Goal: Task Accomplishment & Management: Manage account settings

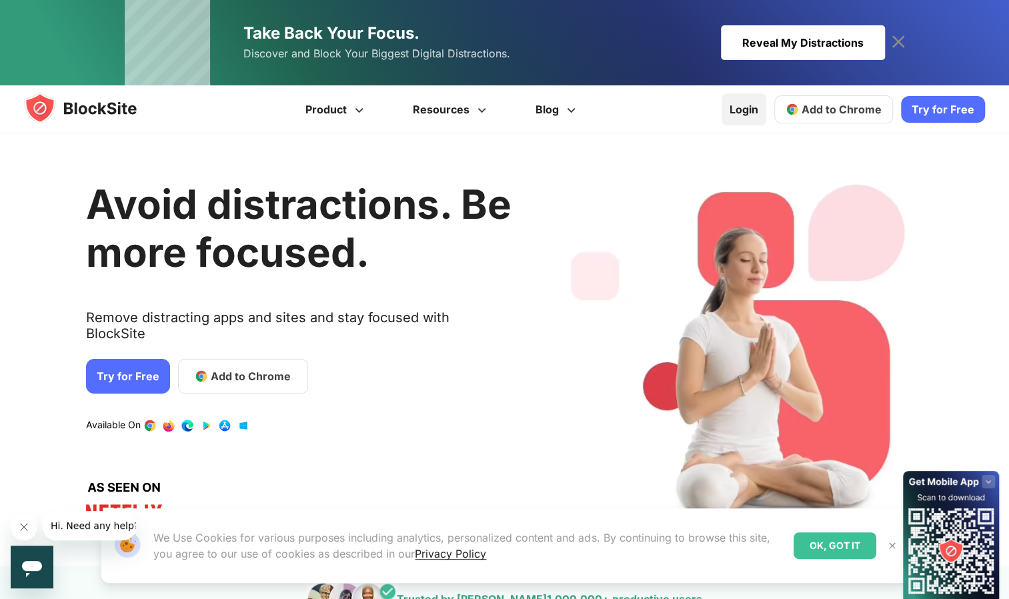
click at [760, 111] on link "Login" at bounding box center [744, 109] width 45 height 32
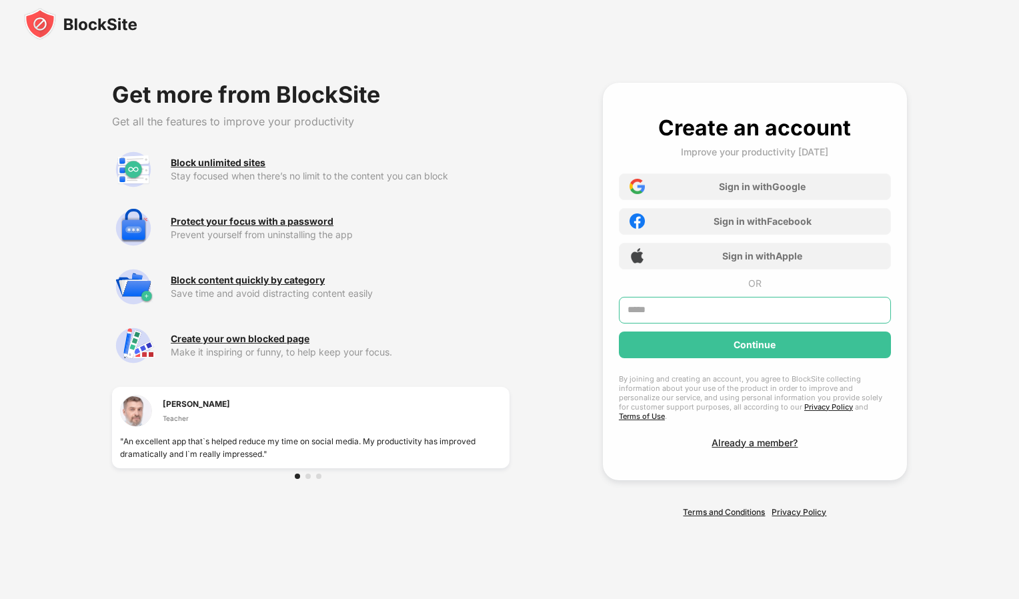
click at [723, 310] on input "text" at bounding box center [755, 310] width 272 height 27
type input "**********"
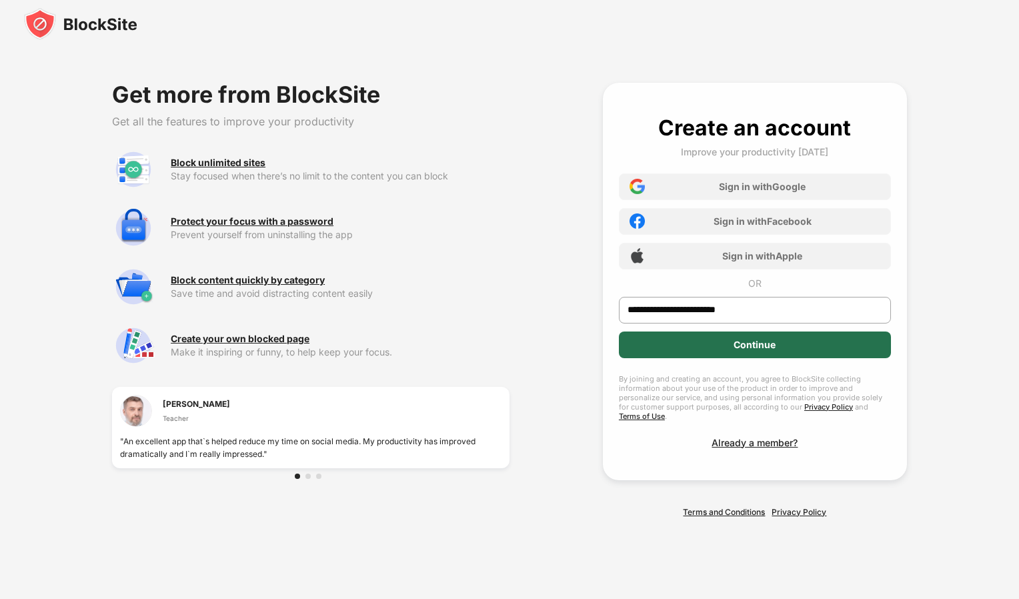
click at [723, 350] on div "Continue" at bounding box center [755, 345] width 272 height 27
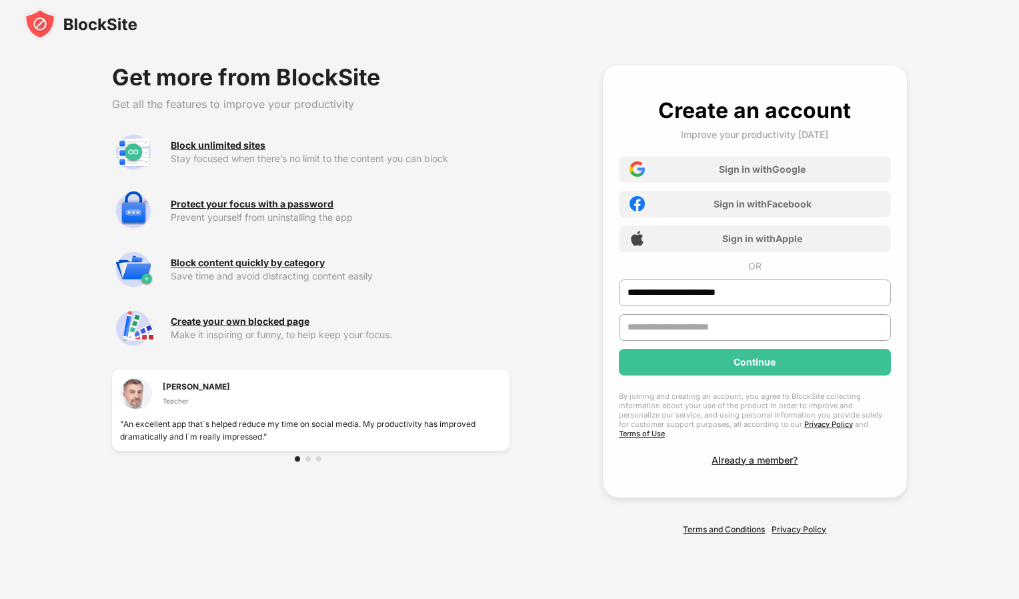
type input "**********"
click at [834, 364] on div "Continue" at bounding box center [755, 362] width 272 height 27
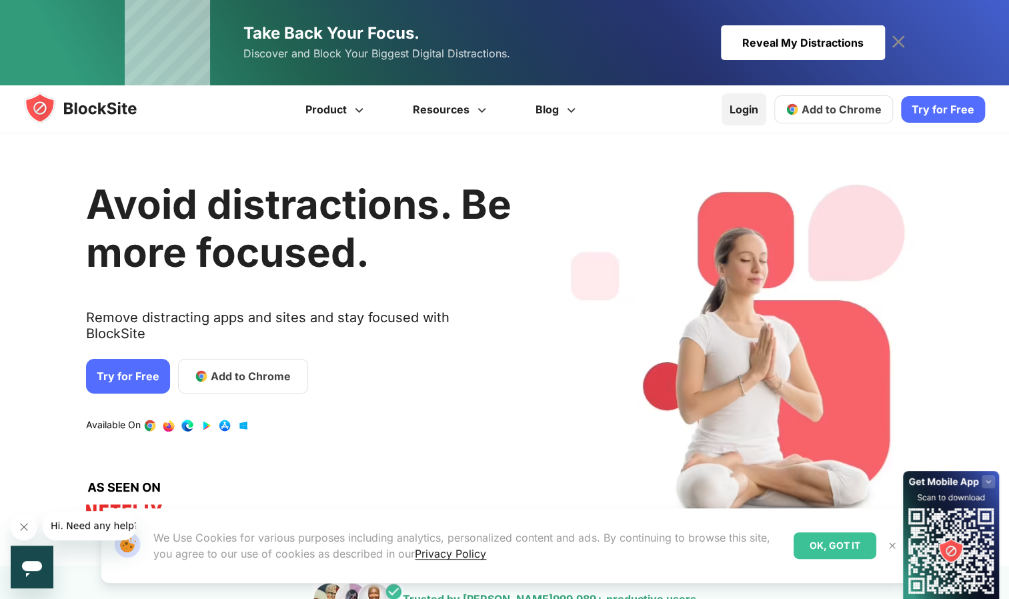
click at [754, 113] on link "Login" at bounding box center [744, 109] width 45 height 32
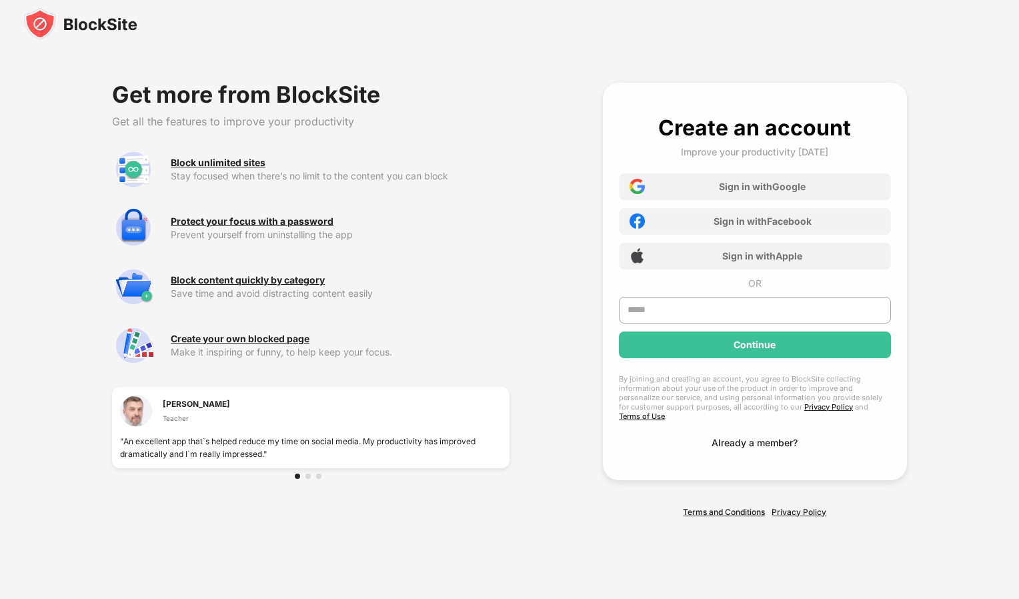
click at [780, 439] on div "Already a member?" at bounding box center [755, 442] width 86 height 11
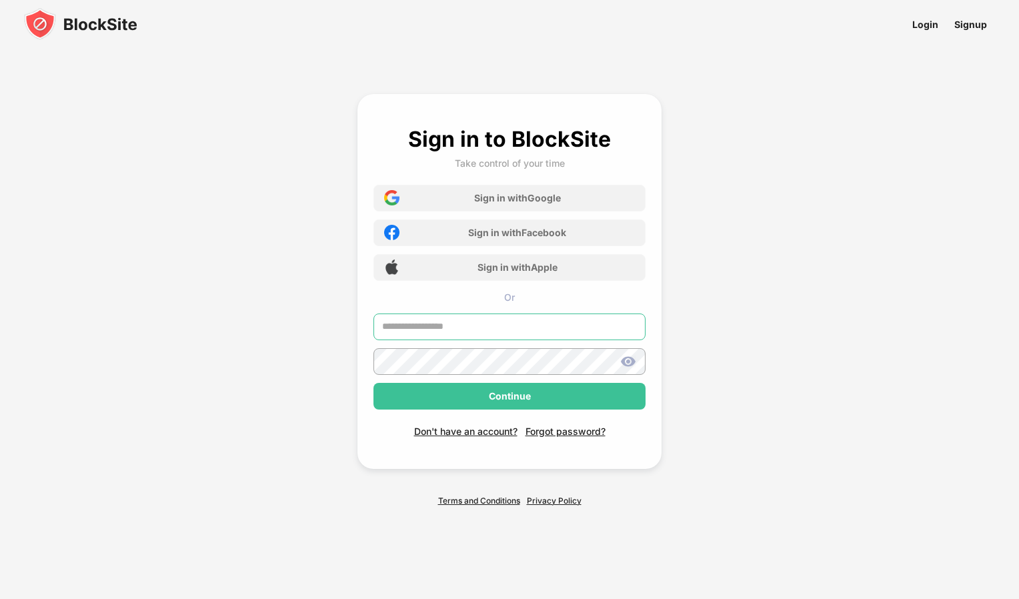
click at [577, 331] on input "text" at bounding box center [510, 327] width 272 height 27
type input "**********"
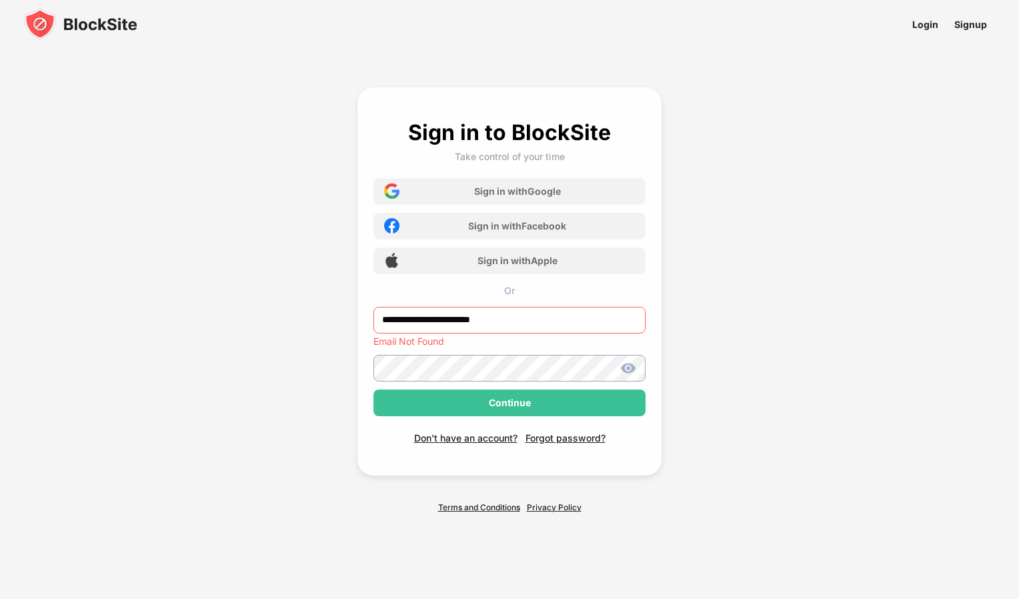
click at [493, 326] on input "**********" at bounding box center [510, 320] width 272 height 27
click at [502, 323] on input "**********" at bounding box center [510, 320] width 272 height 27
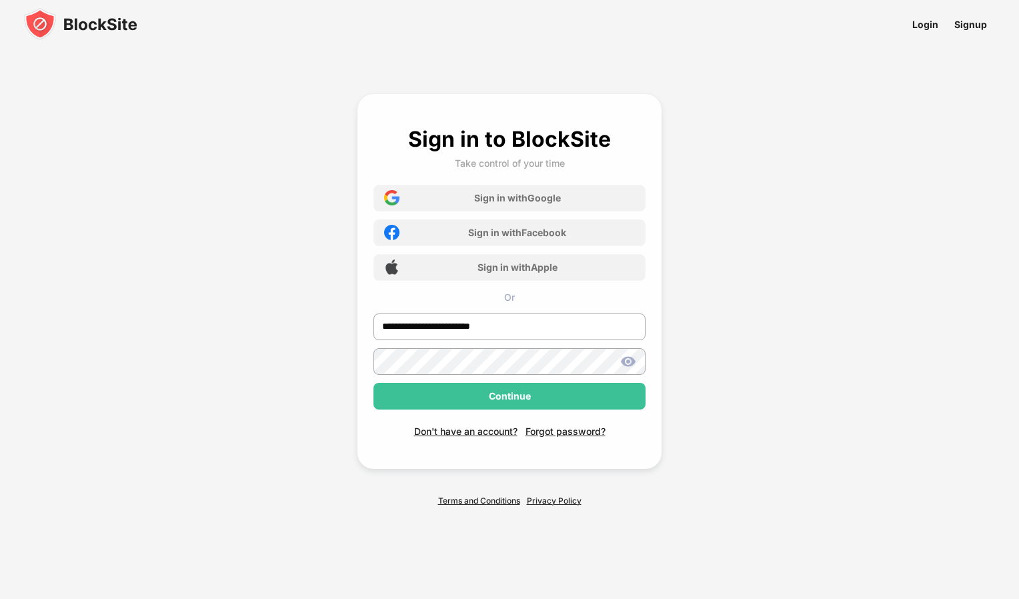
click at [333, 320] on div "**********" at bounding box center [509, 300] width 528 height 508
click at [542, 322] on input "**********" at bounding box center [510, 327] width 272 height 27
click at [712, 376] on div "**********" at bounding box center [509, 300] width 528 height 508
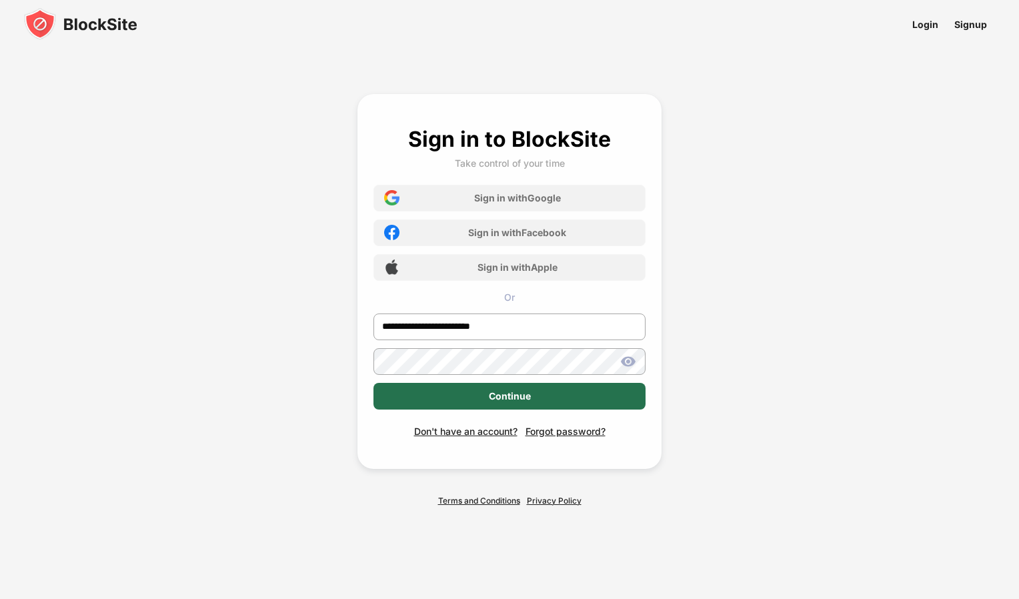
click at [626, 384] on div "Continue" at bounding box center [510, 396] width 272 height 27
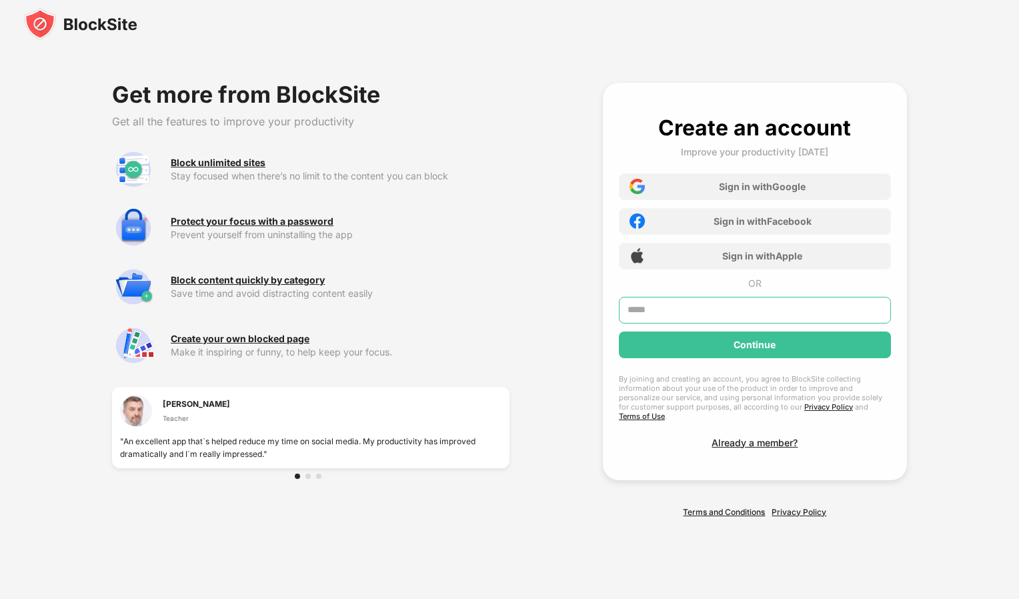
click at [703, 314] on input "text" at bounding box center [755, 310] width 272 height 27
type input "**********"
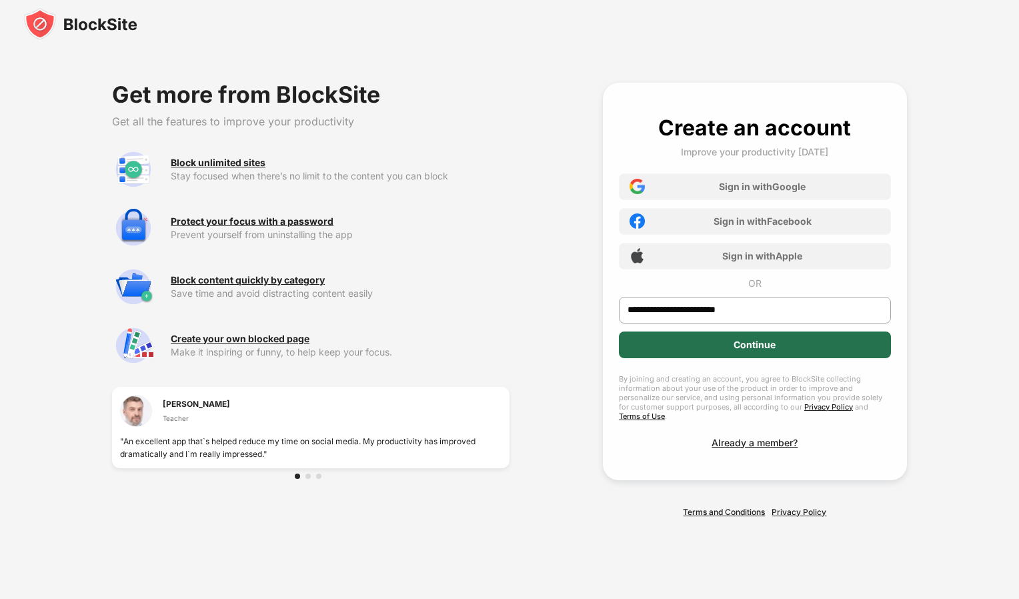
click at [710, 341] on div "Continue" at bounding box center [755, 345] width 272 height 27
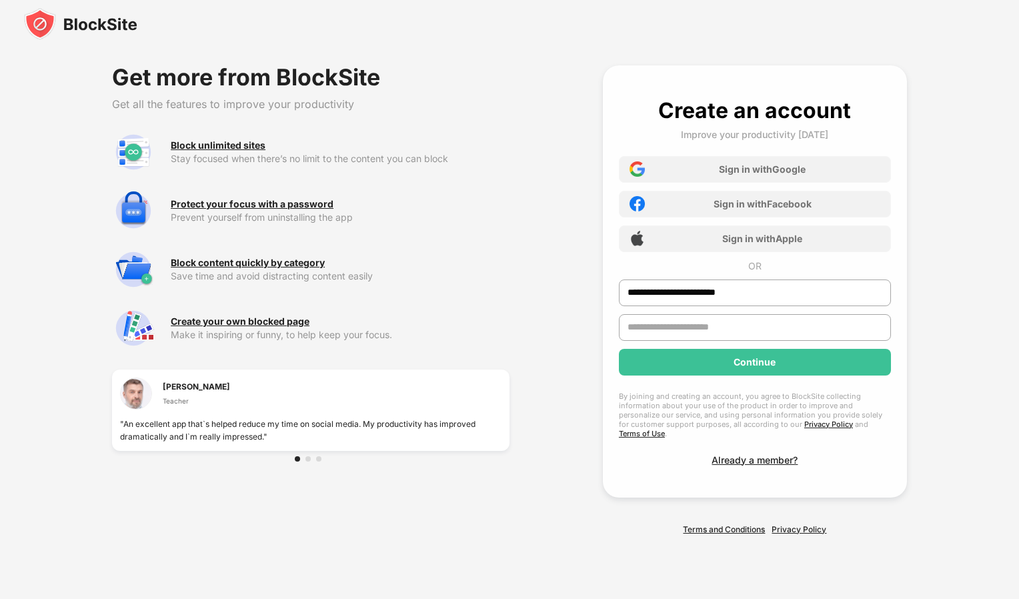
type input "**********"
click at [741, 328] on input "**********" at bounding box center [755, 327] width 272 height 27
type input "*"
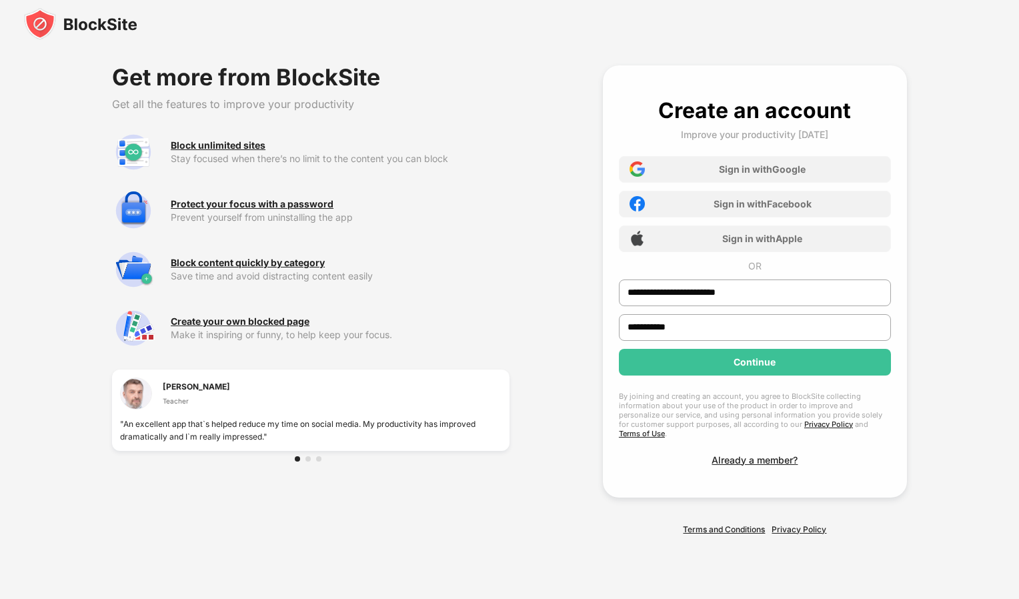
type input "*******"
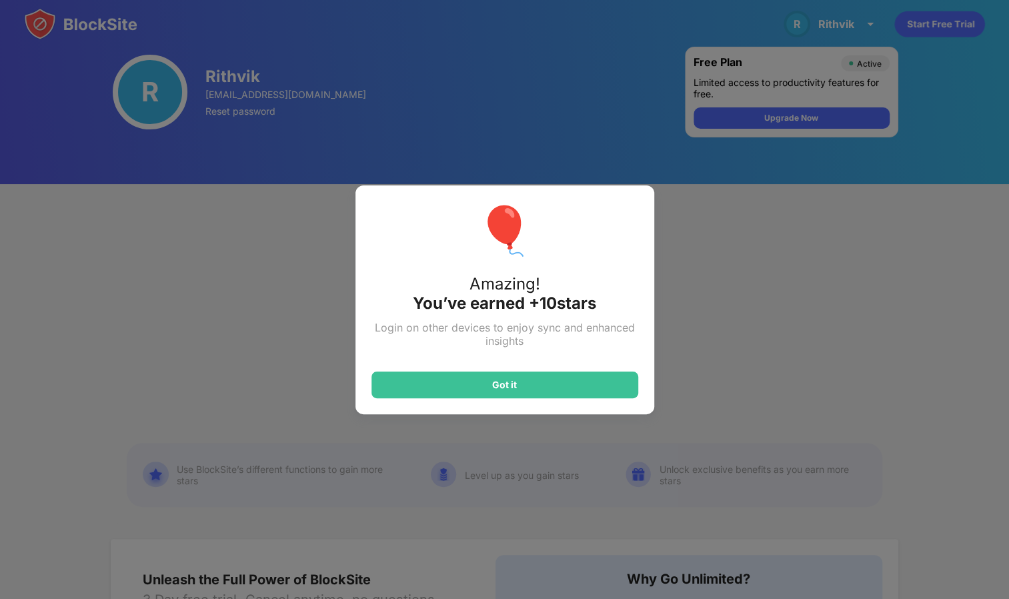
click at [532, 386] on div "Got it" at bounding box center [505, 385] width 267 height 27
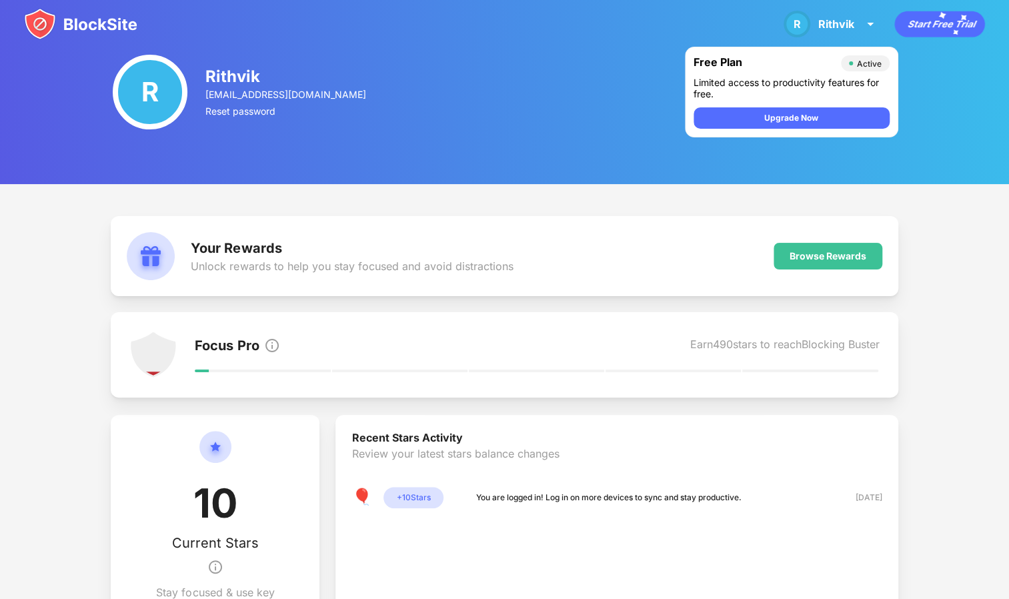
click at [45, 26] on img at bounding box center [80, 24] width 113 height 32
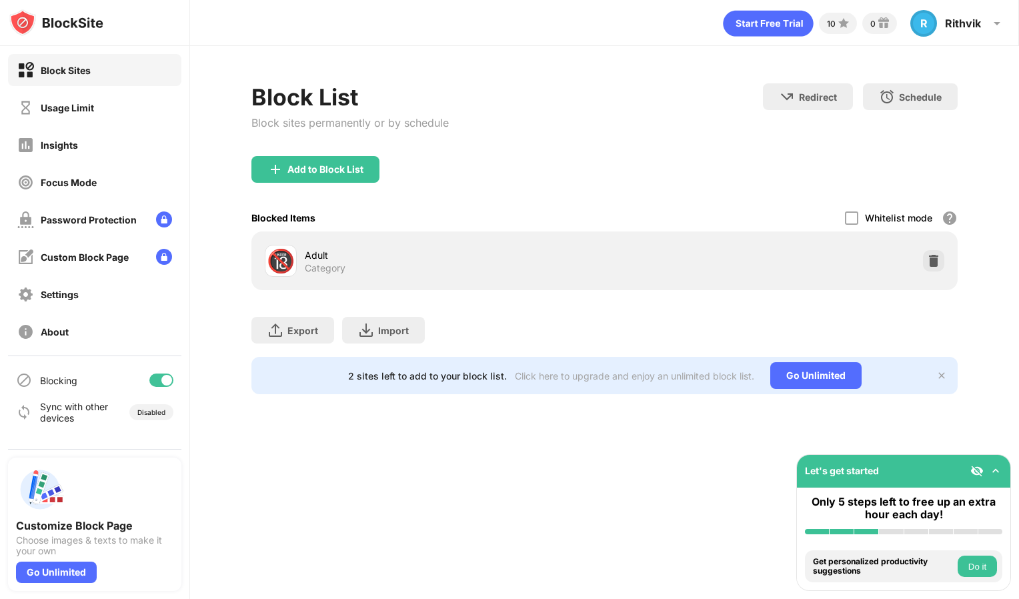
click at [278, 176] on img at bounding box center [276, 169] width 16 height 16
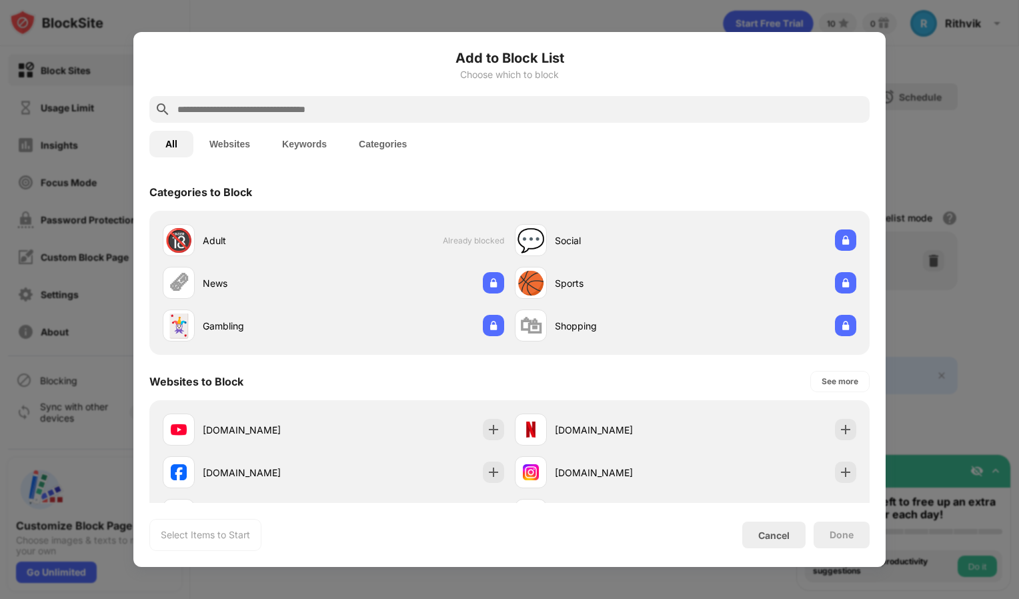
click at [835, 84] on div "Add to Block List Choose which to block" at bounding box center [509, 72] width 720 height 48
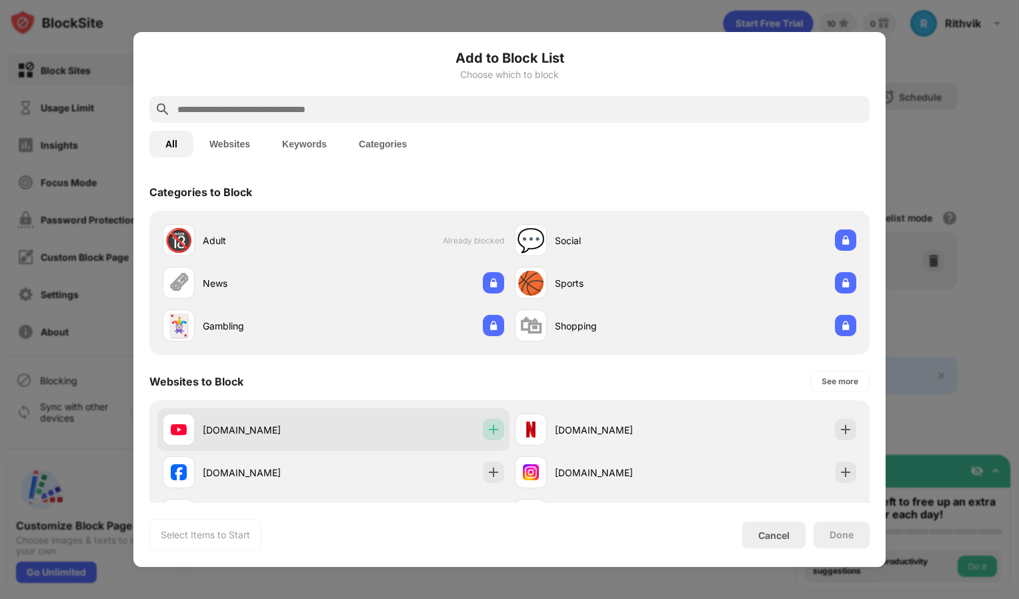
click at [494, 435] on img at bounding box center [493, 429] width 13 height 13
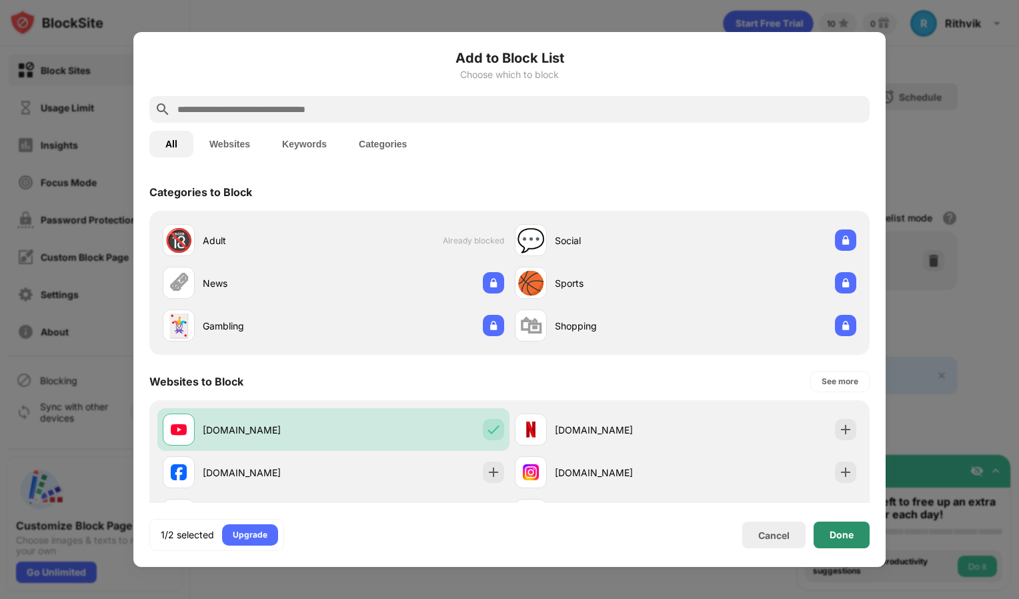
click at [843, 536] on div "Done" at bounding box center [842, 535] width 24 height 11
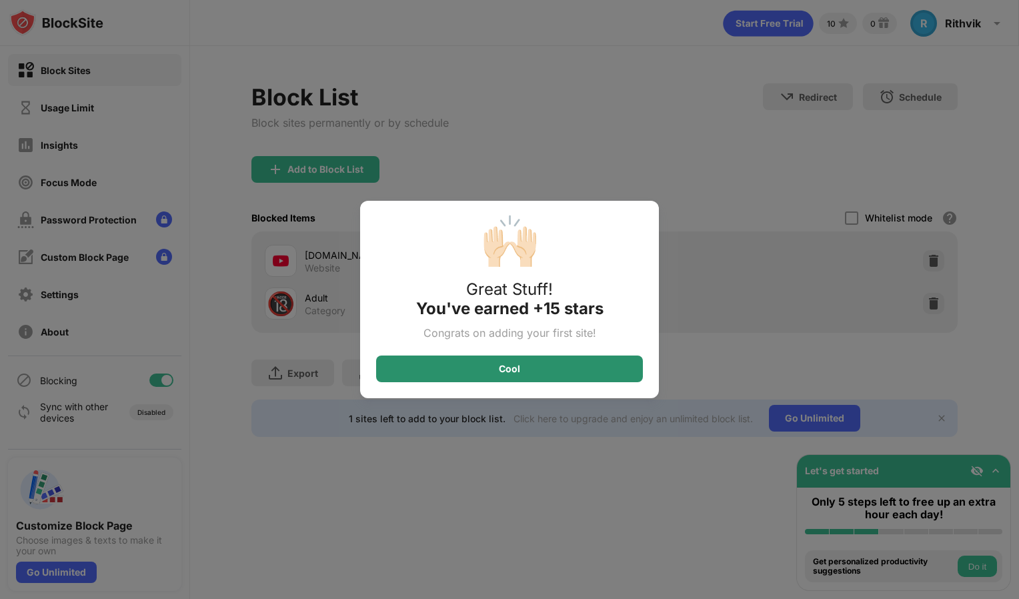
click at [542, 364] on div "Cool" at bounding box center [509, 369] width 267 height 27
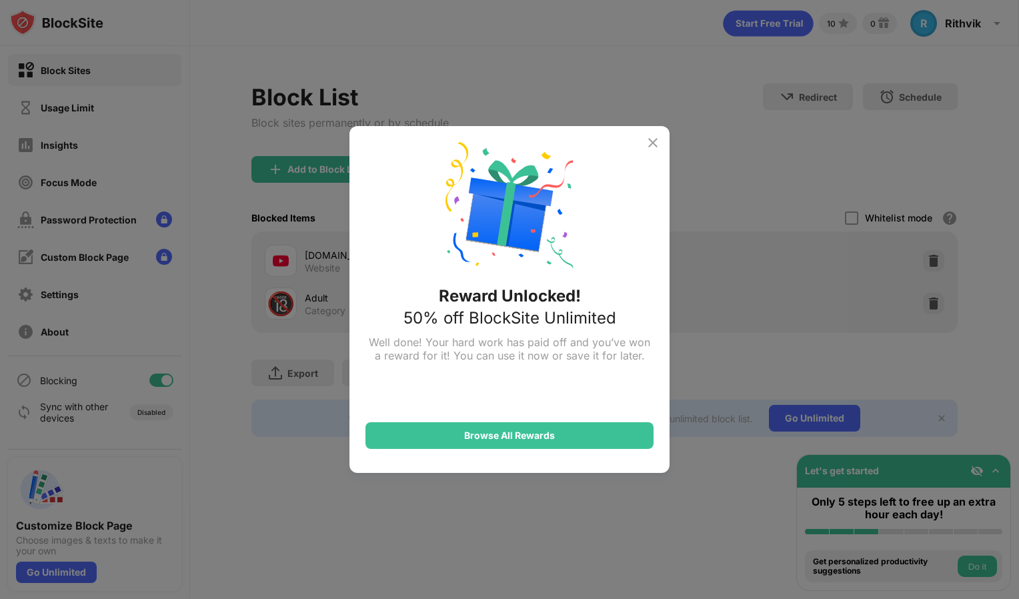
click at [650, 145] on img at bounding box center [653, 143] width 16 height 16
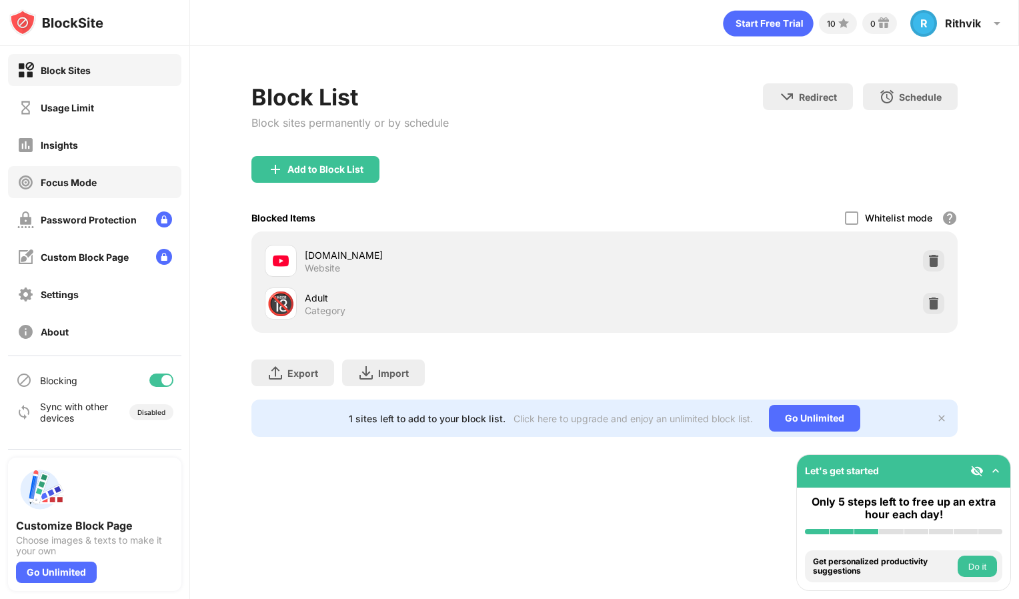
click at [126, 187] on div "Focus Mode" at bounding box center [94, 182] width 173 height 32
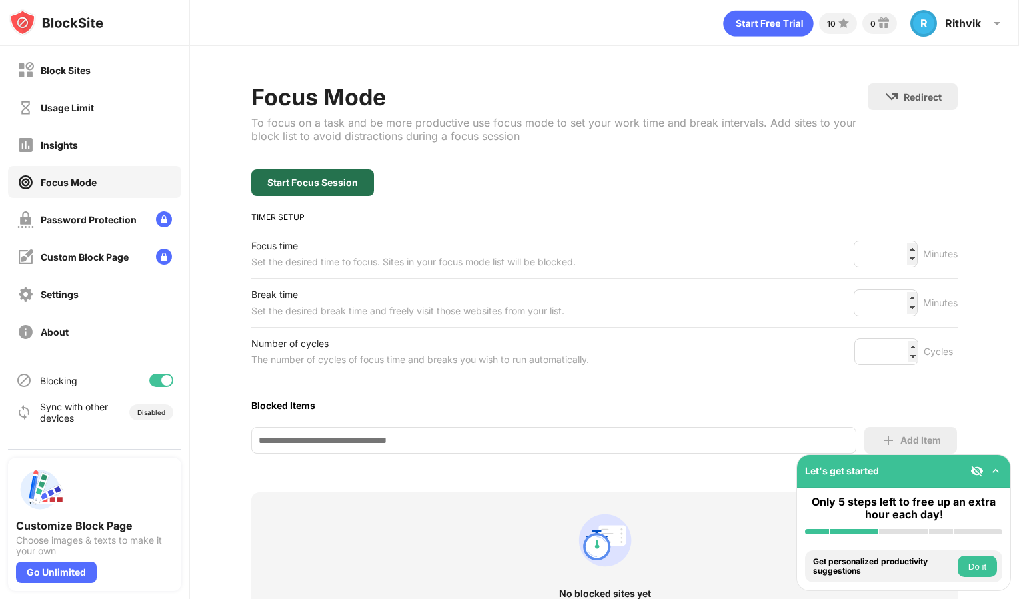
click at [278, 183] on div "Start Focus Session" at bounding box center [313, 182] width 91 height 11
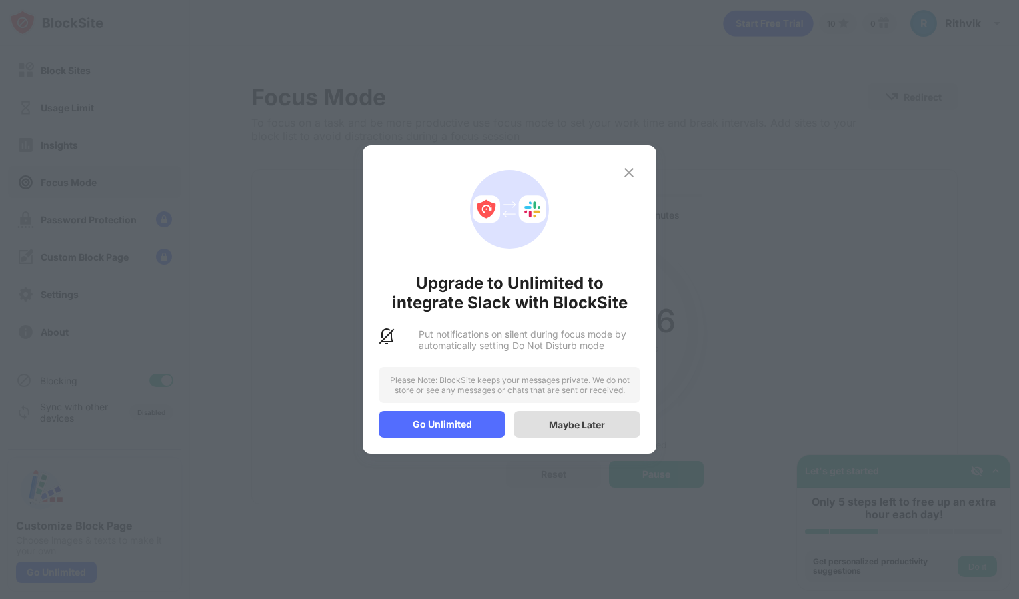
click at [565, 423] on div "Maybe Later" at bounding box center [577, 424] width 56 height 11
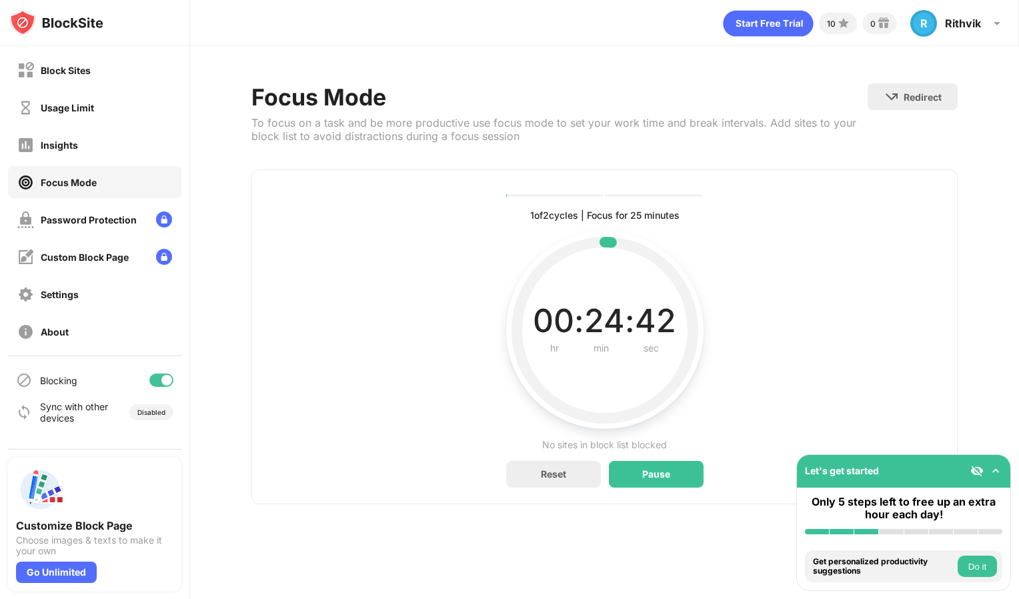
click at [980, 568] on button "Do it" at bounding box center [977, 566] width 39 height 21
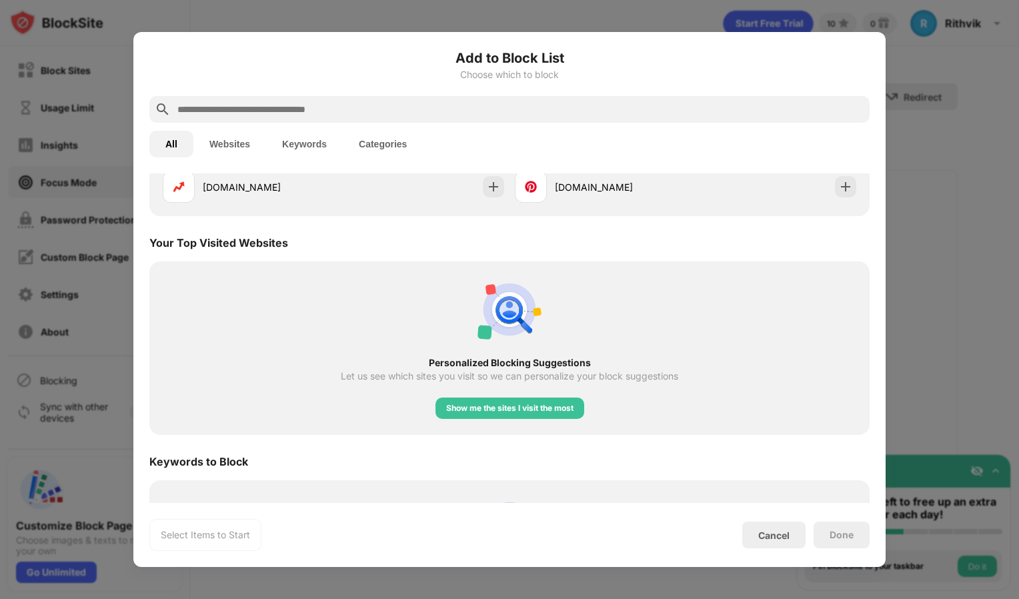
scroll to position [417, 0]
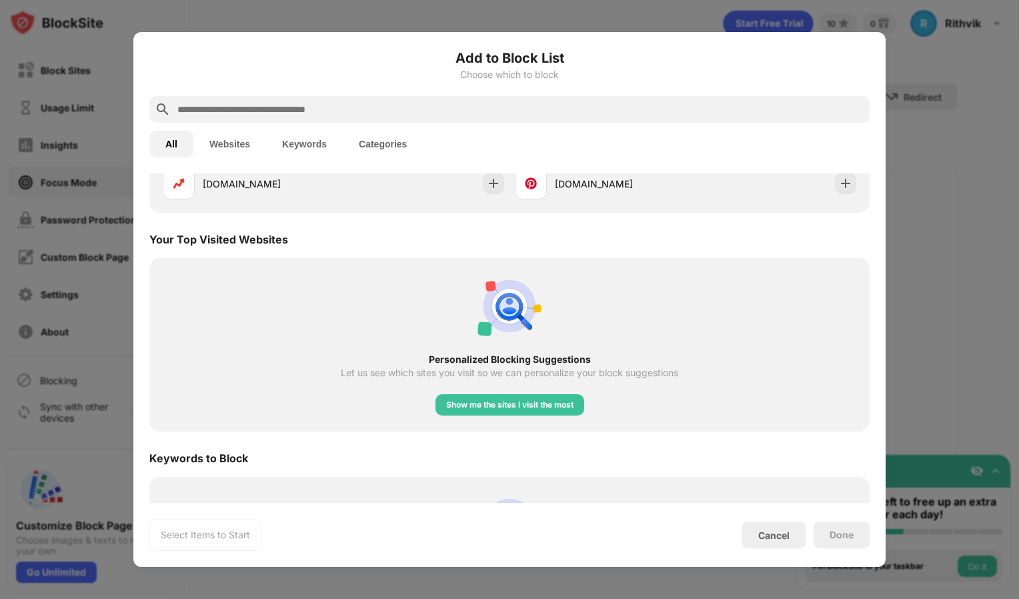
click at [777, 545] on div "Cancel" at bounding box center [774, 535] width 63 height 27
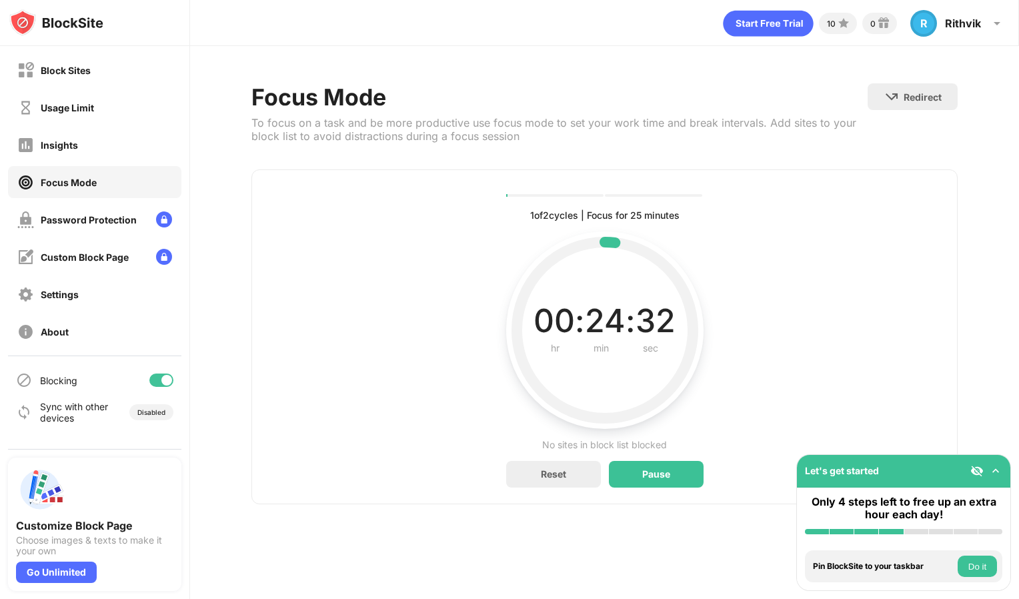
click at [678, 486] on div "Pause" at bounding box center [656, 474] width 95 height 27
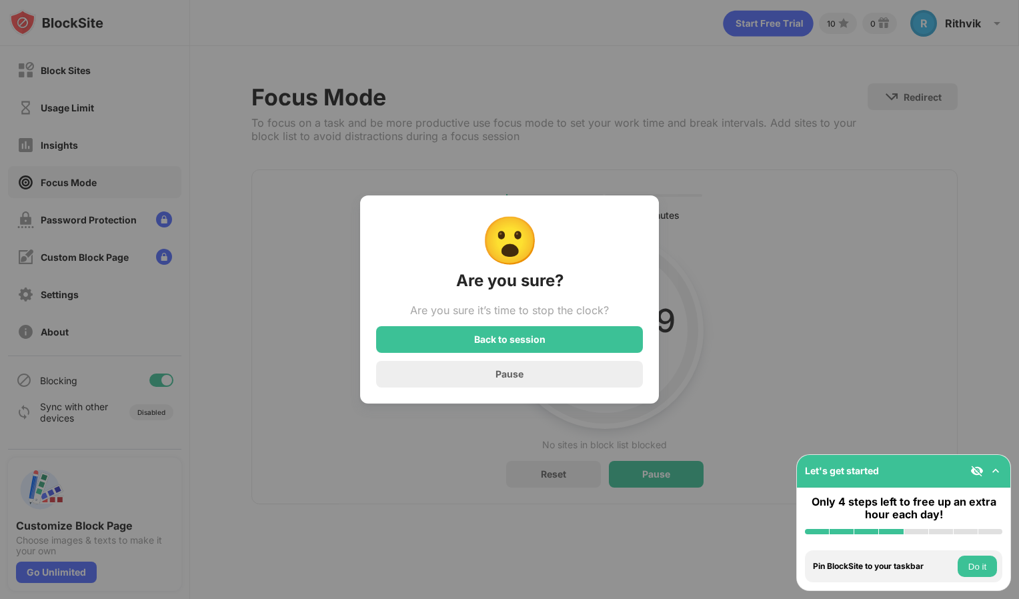
click at [606, 380] on div "Pause" at bounding box center [509, 374] width 267 height 27
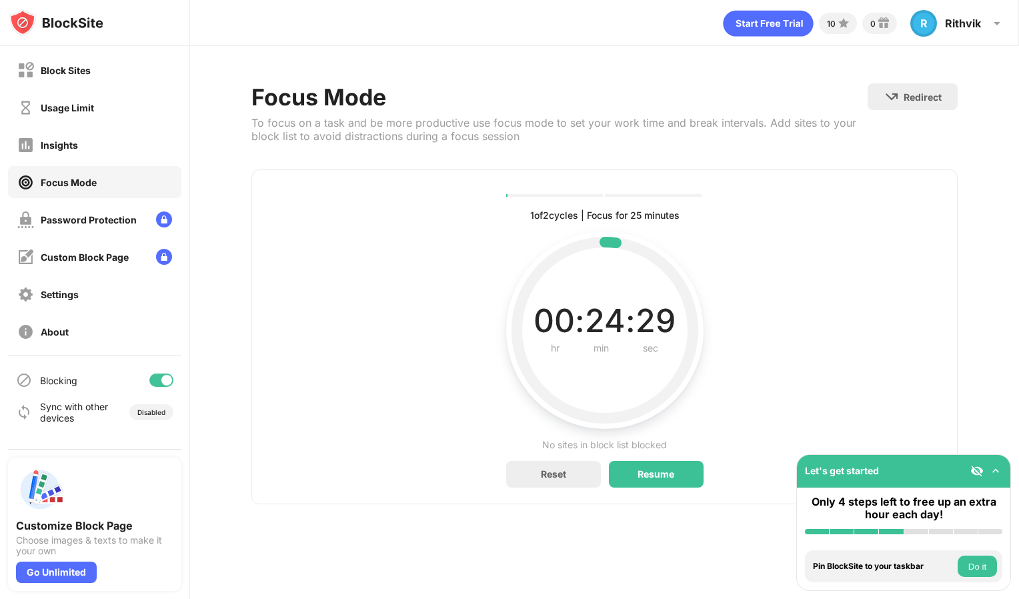
click at [33, 81] on div "Block Sites" at bounding box center [94, 70] width 173 height 32
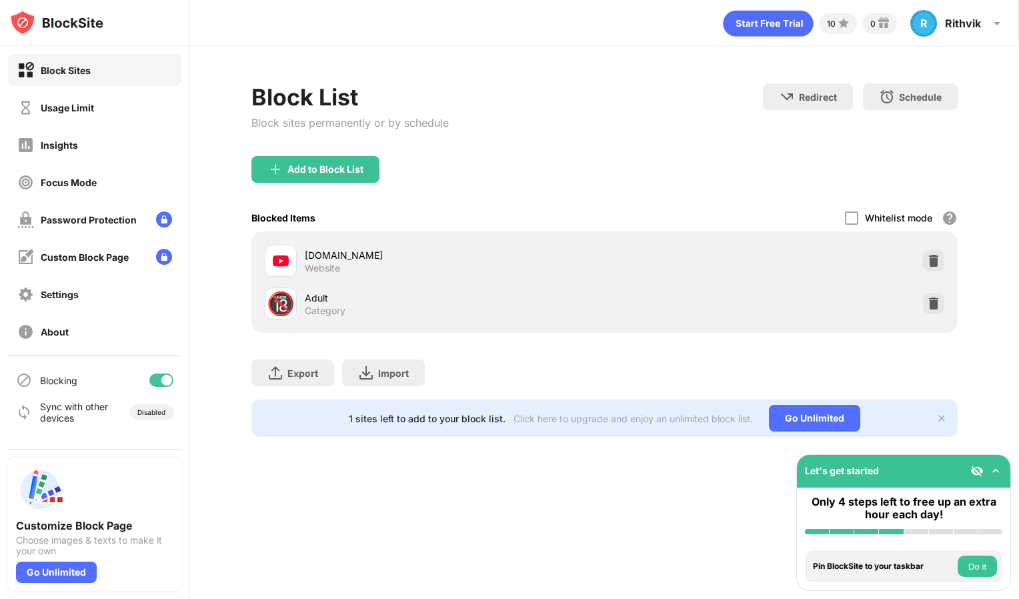
click at [49, 111] on div "Usage Limit" at bounding box center [67, 107] width 53 height 11
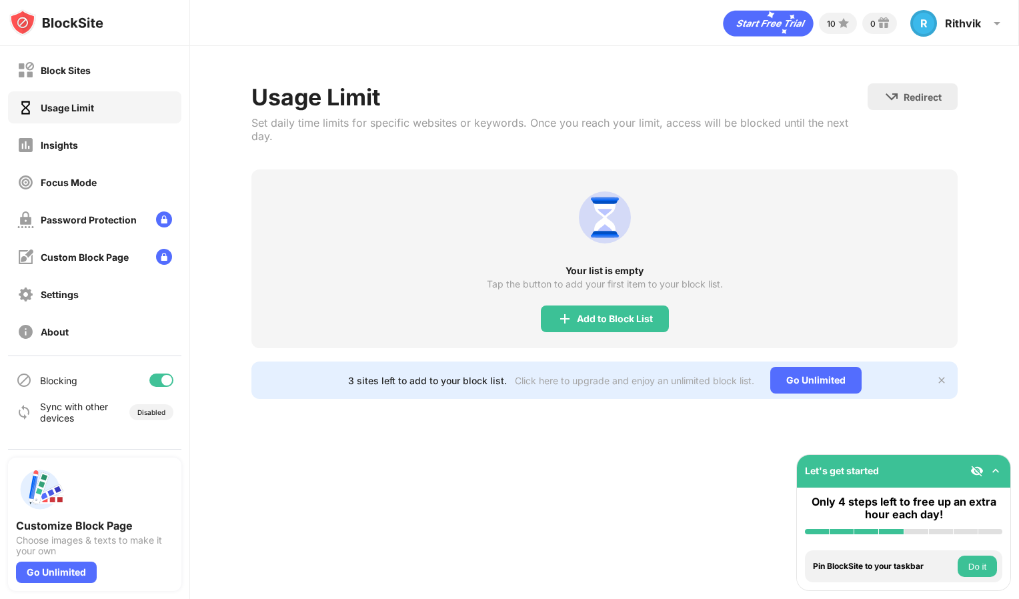
click at [648, 318] on div "Add to Block List" at bounding box center [615, 319] width 76 height 11
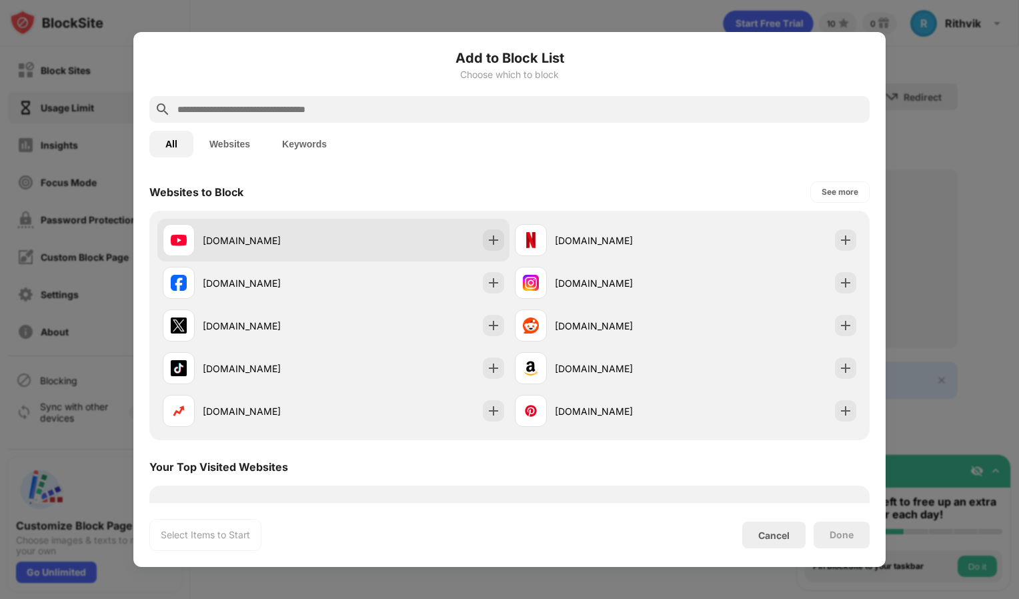
click at [487, 240] on img at bounding box center [493, 239] width 13 height 13
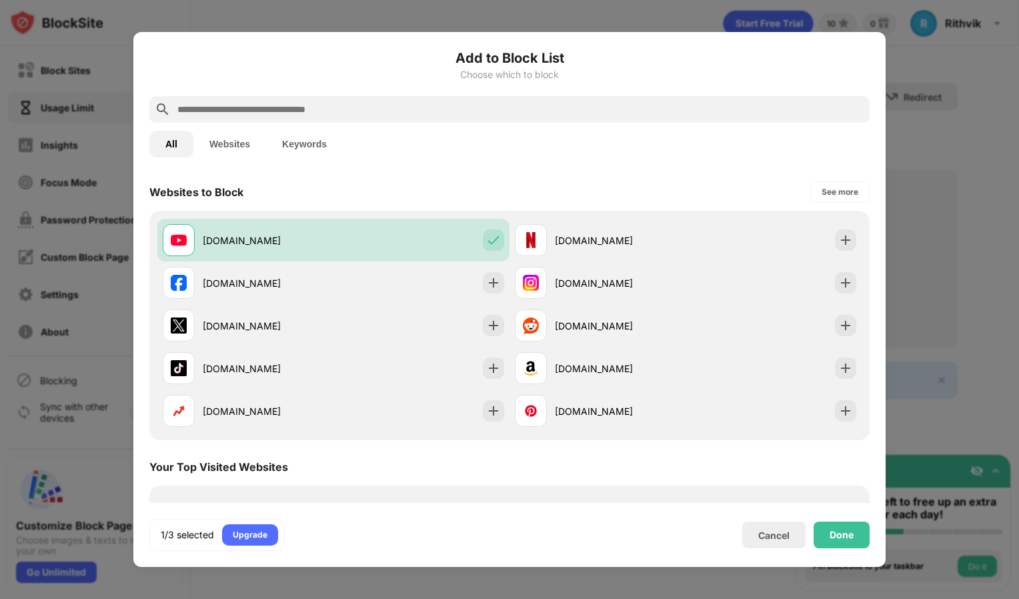
click at [845, 525] on div "Done" at bounding box center [842, 535] width 56 height 27
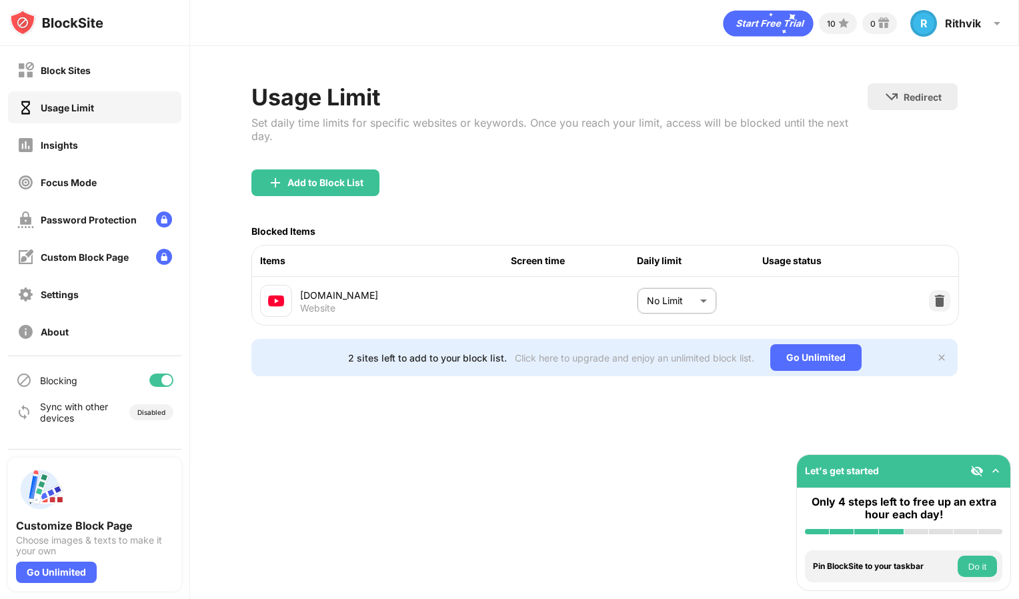
click at [692, 296] on body "Block Sites Usage Limit Insights Focus Mode Password Protection Custom Block Pa…" at bounding box center [509, 299] width 1019 height 599
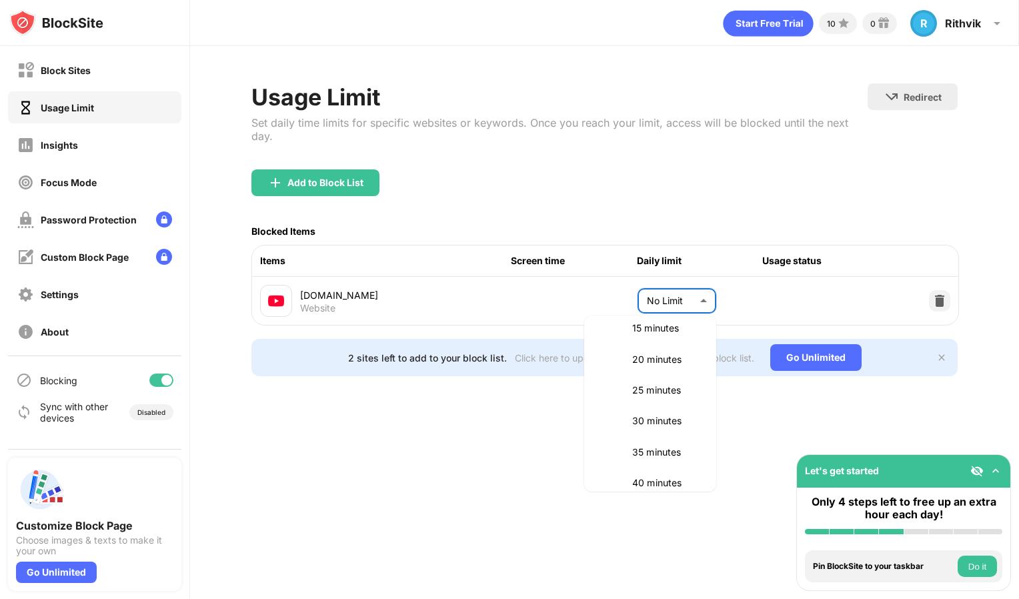
scroll to position [108, 0]
click at [678, 412] on li "30 minutes" at bounding box center [650, 421] width 116 height 31
type input "**"
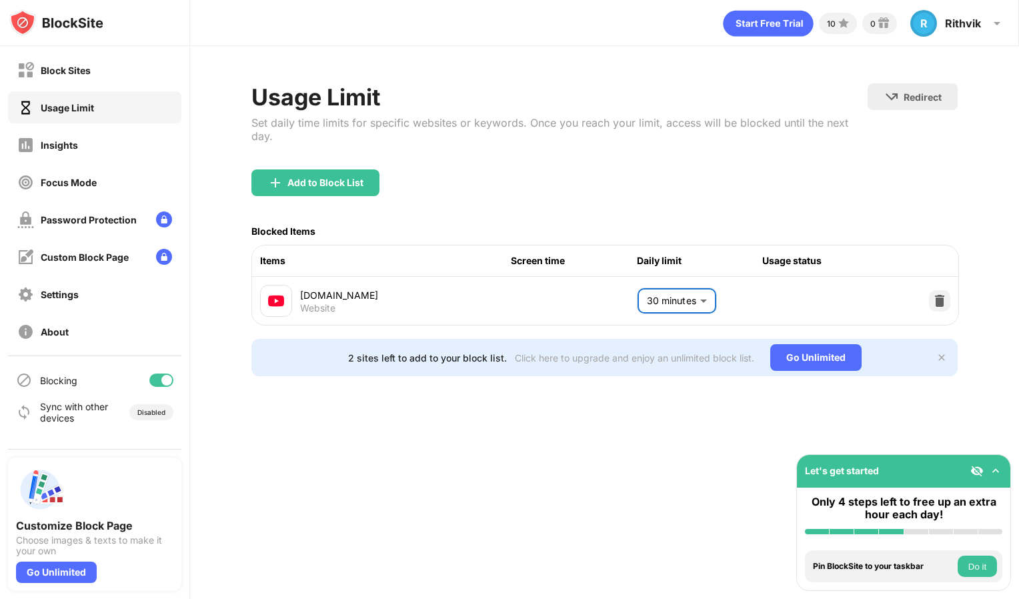
click at [941, 361] on img at bounding box center [942, 357] width 11 height 11
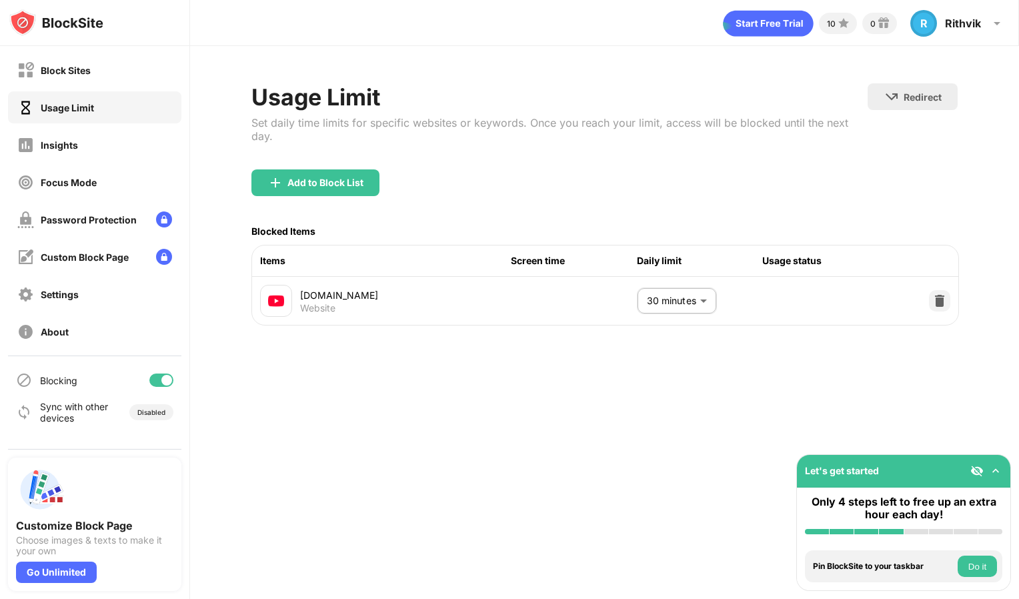
click at [44, 79] on div "Block Sites" at bounding box center [94, 70] width 173 height 32
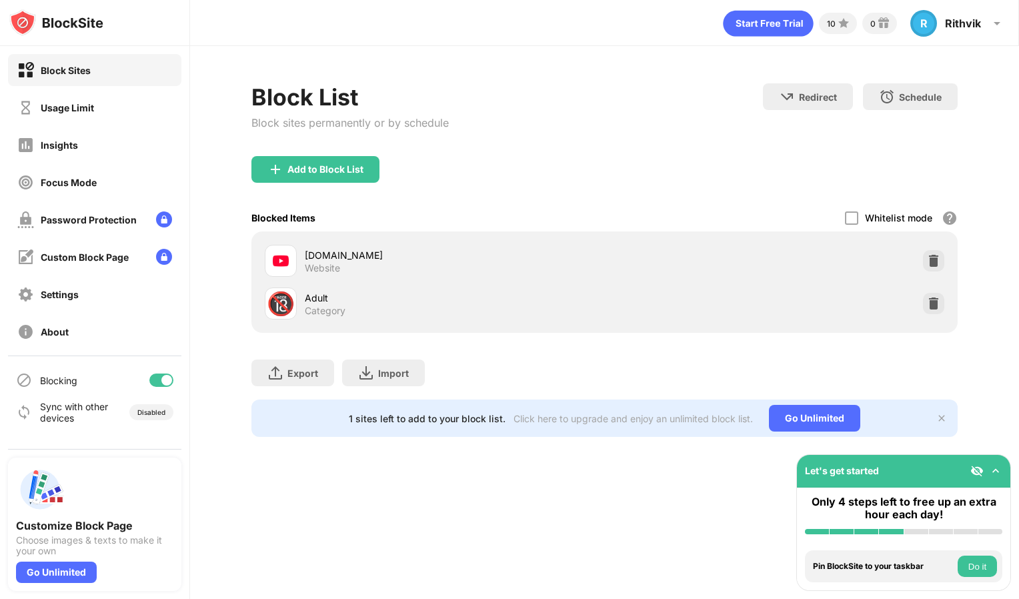
click at [930, 257] on img at bounding box center [933, 260] width 13 height 13
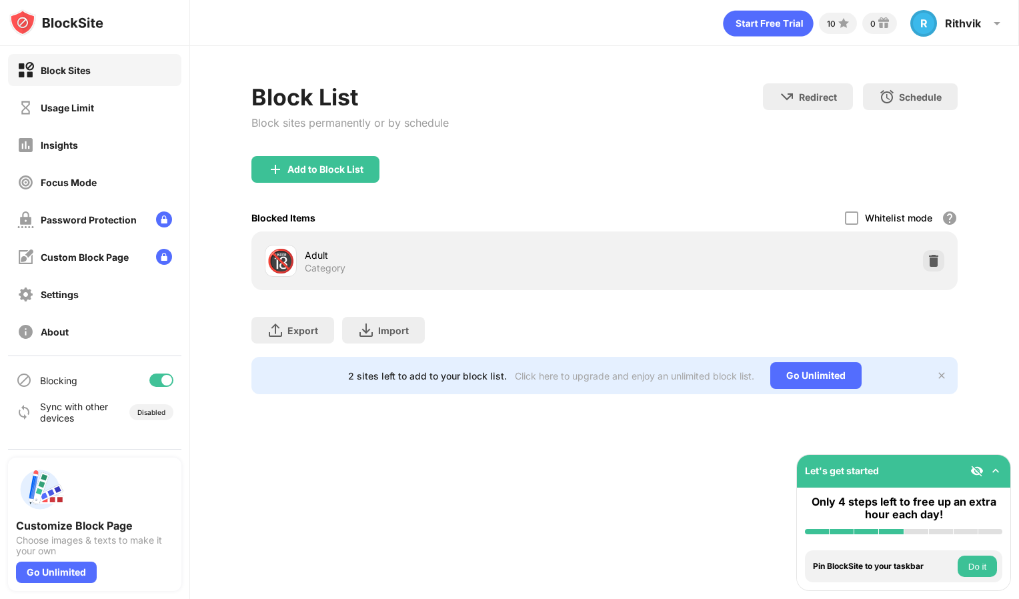
click at [52, 108] on div "Usage Limit" at bounding box center [67, 107] width 53 height 11
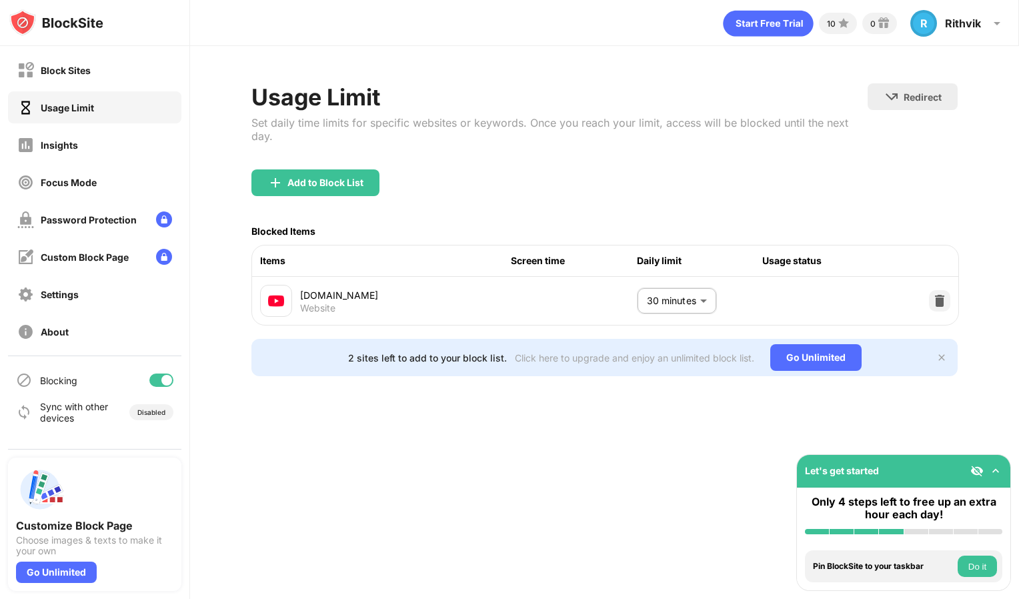
click at [49, 149] on div "Insights" at bounding box center [59, 144] width 37 height 11
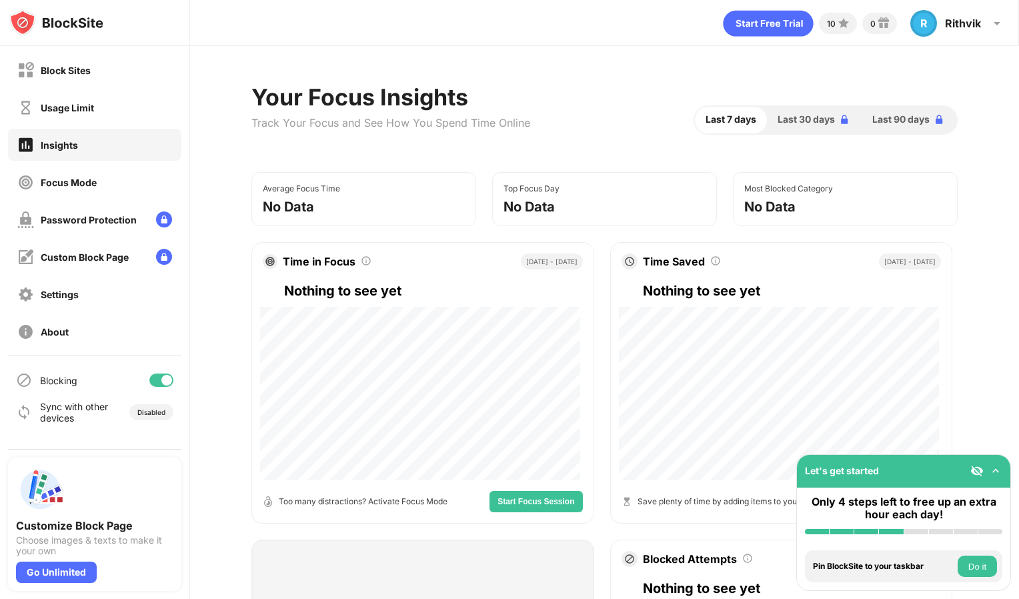
click at [69, 192] on div "Focus Mode" at bounding box center [94, 182] width 173 height 32
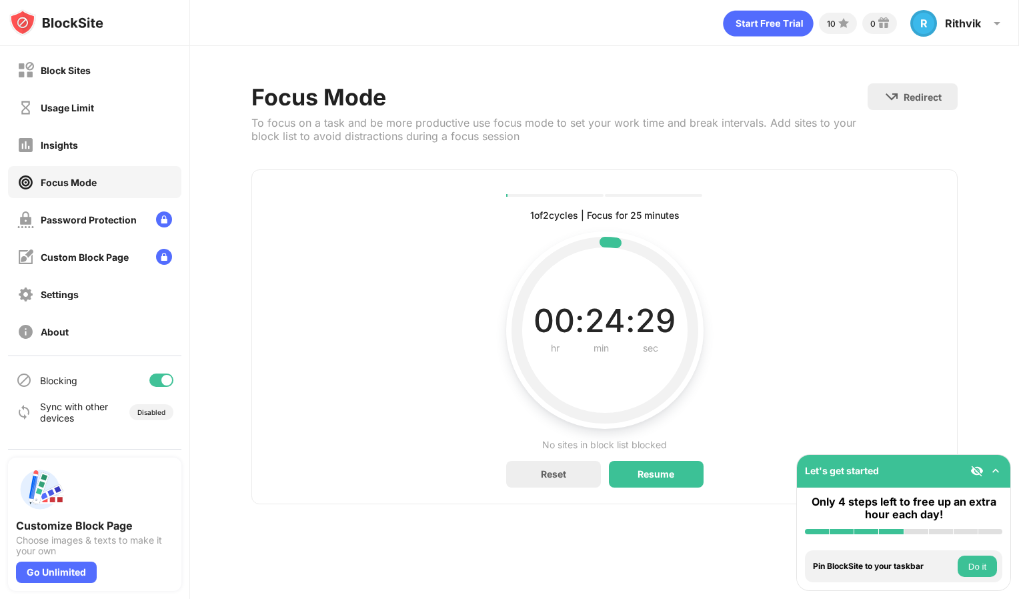
click at [87, 217] on div "Password Protection" at bounding box center [89, 219] width 96 height 11
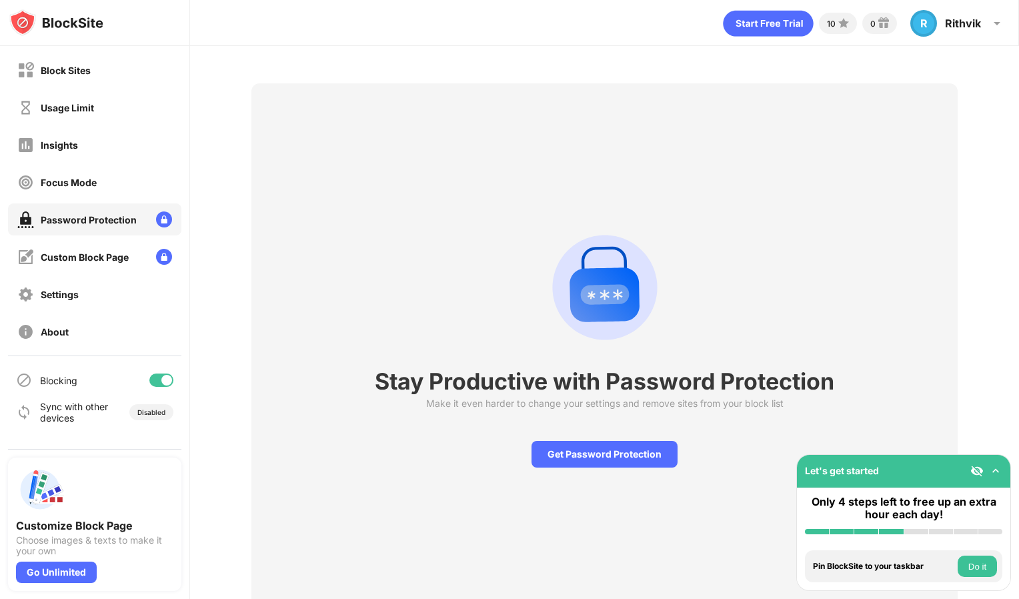
click at [85, 257] on div "Custom Block Page" at bounding box center [85, 257] width 88 height 11
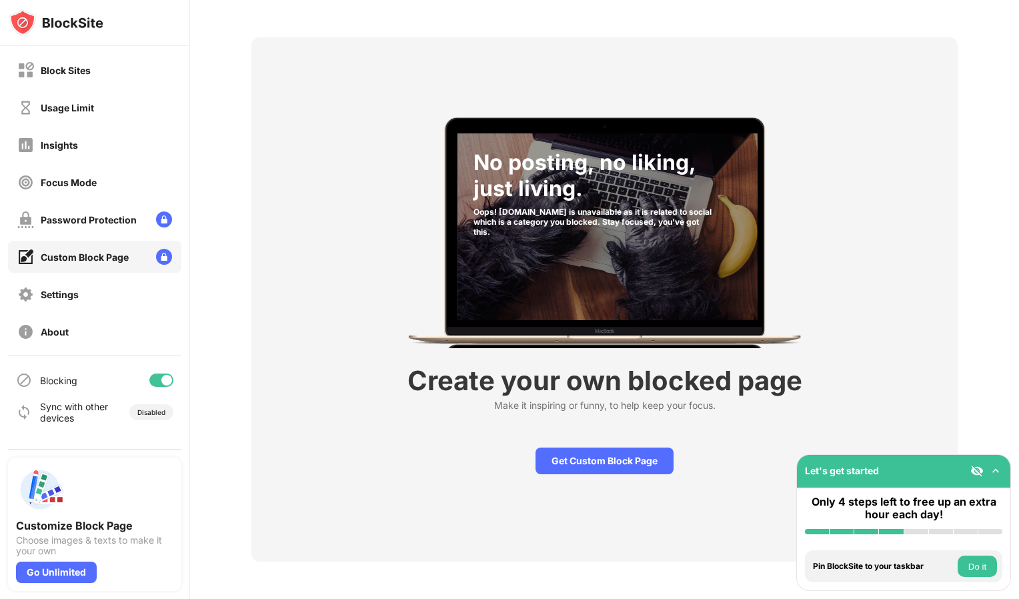
scroll to position [56, 0]
click at [634, 448] on div "Get Custom Block Page" at bounding box center [605, 461] width 138 height 27
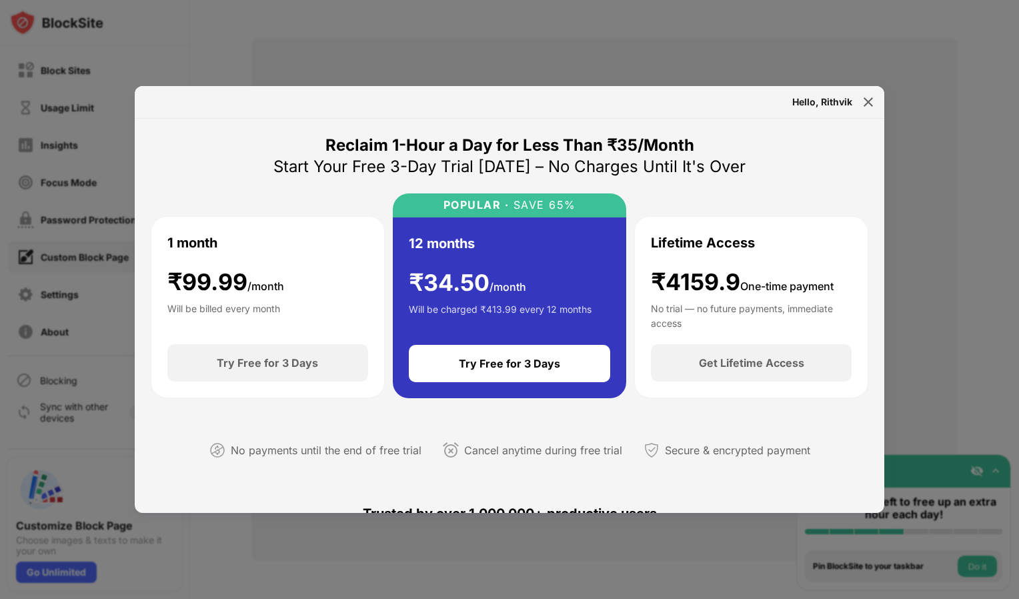
click at [871, 95] on div at bounding box center [868, 101] width 21 height 21
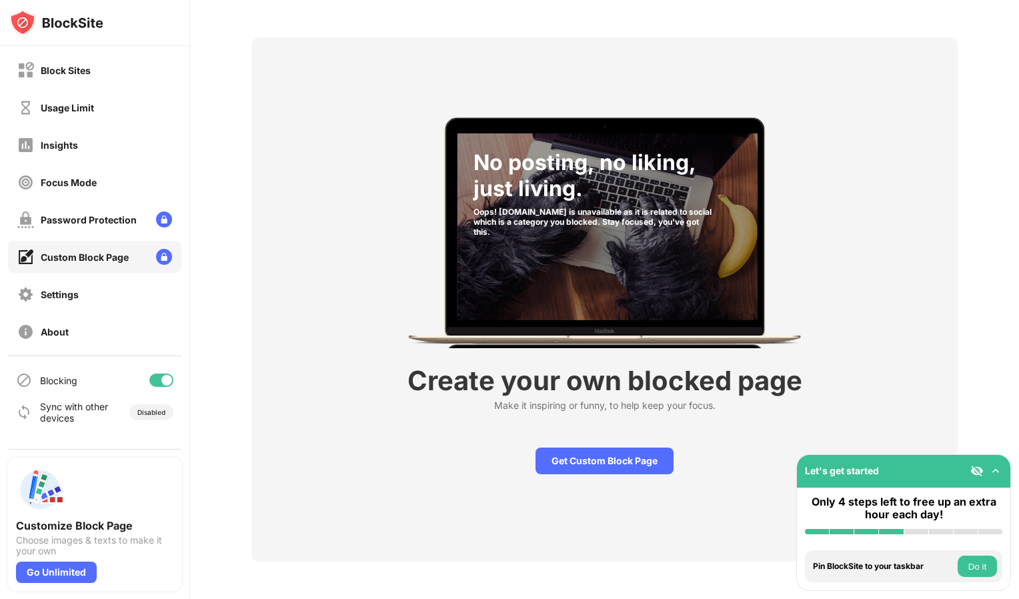
click at [59, 291] on div "Settings" at bounding box center [60, 294] width 38 height 11
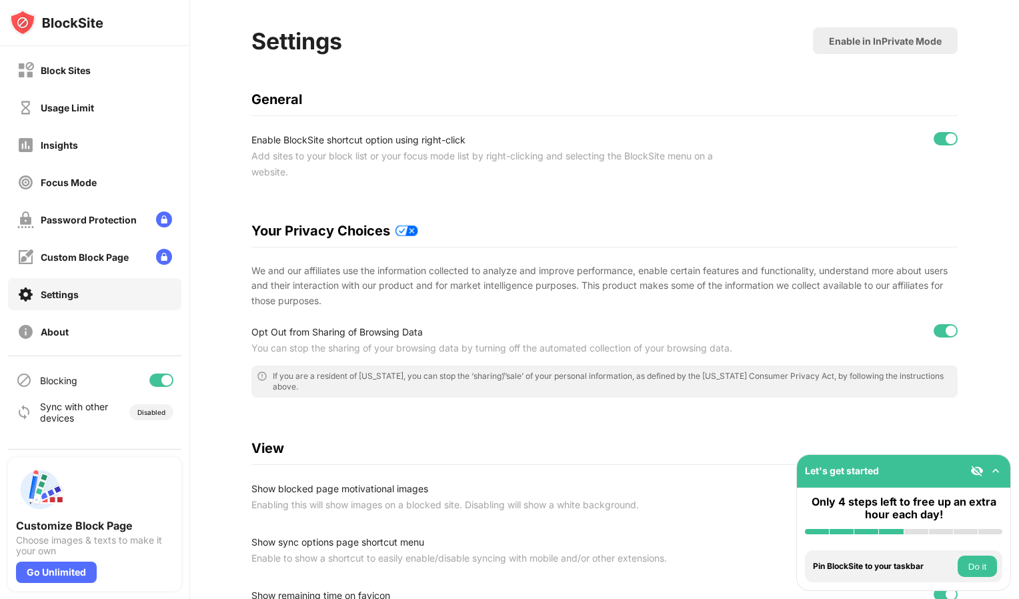
click at [51, 340] on div "About" at bounding box center [94, 332] width 173 height 32
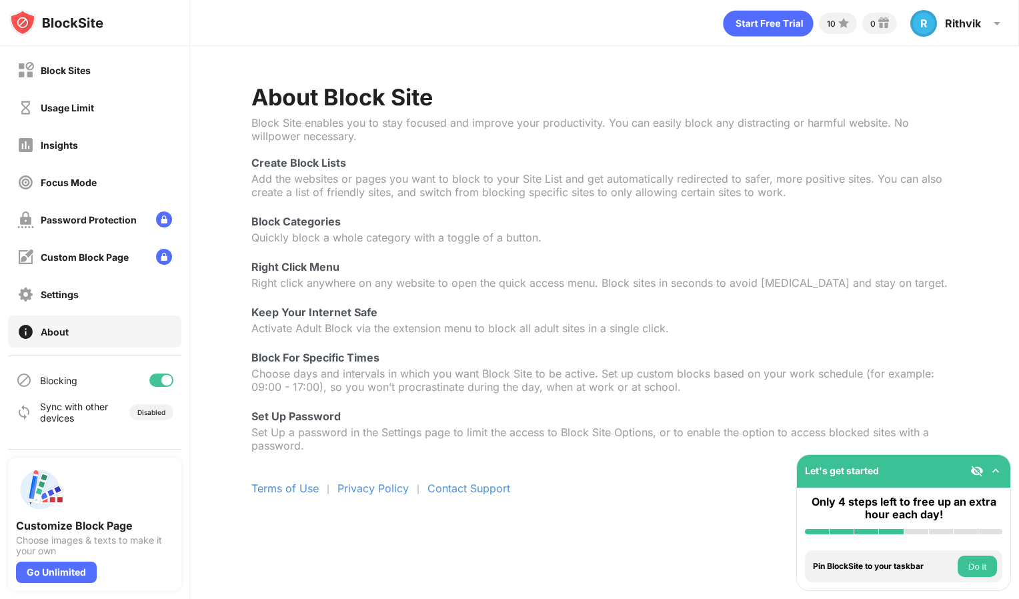
click at [43, 72] on div "Block Sites" at bounding box center [66, 70] width 50 height 11
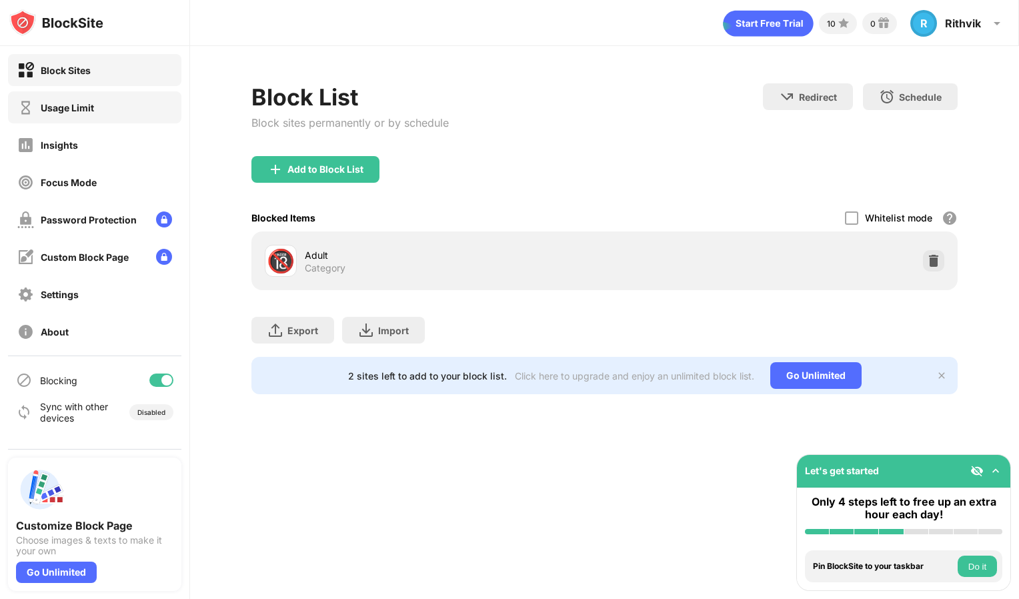
click at [130, 118] on div "Usage Limit" at bounding box center [94, 107] width 173 height 32
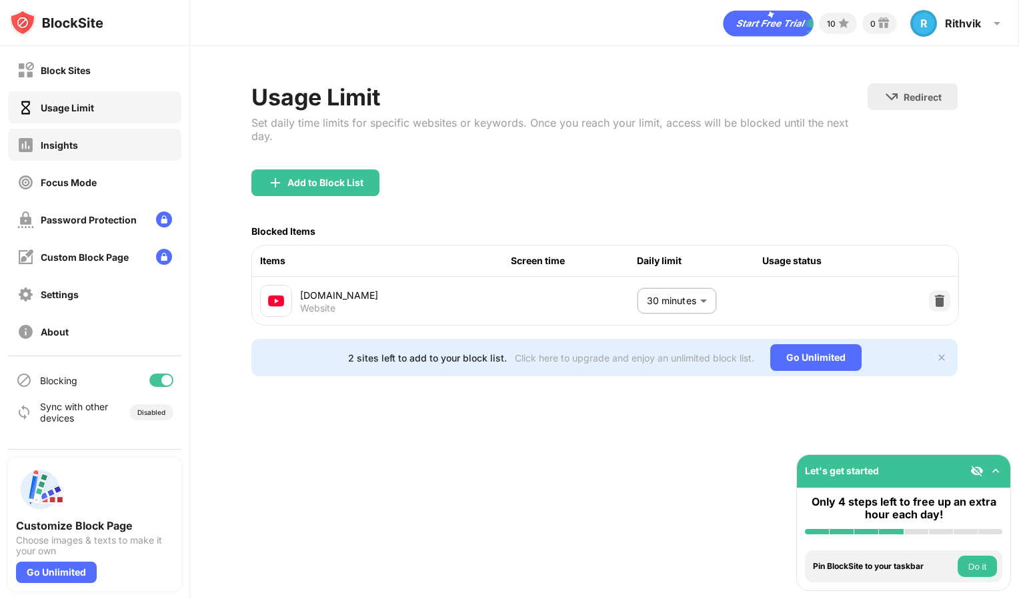
click at [131, 132] on div "Insights" at bounding box center [94, 145] width 173 height 32
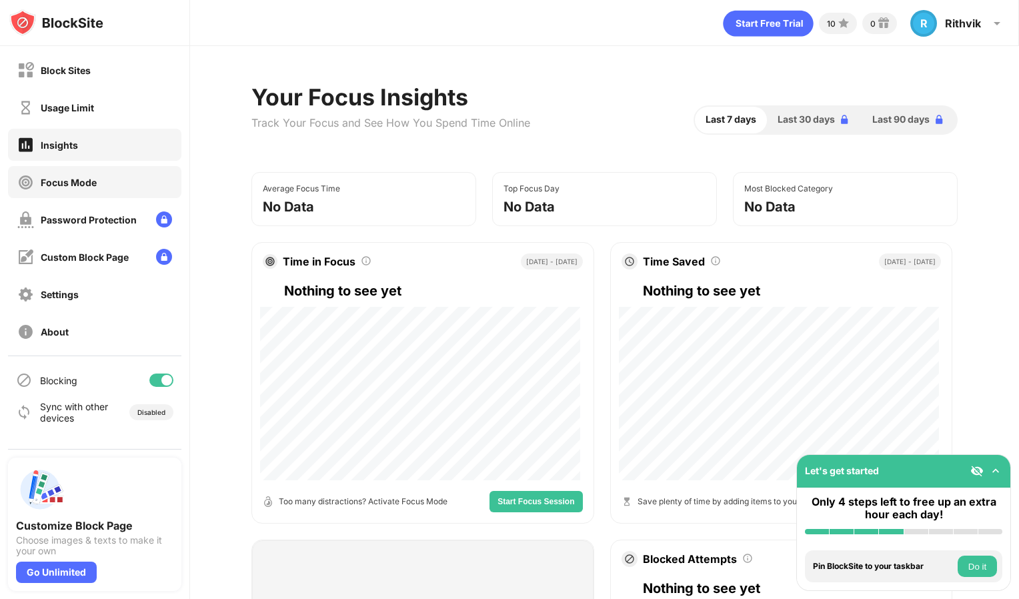
click at [135, 191] on div "Focus Mode" at bounding box center [94, 182] width 173 height 32
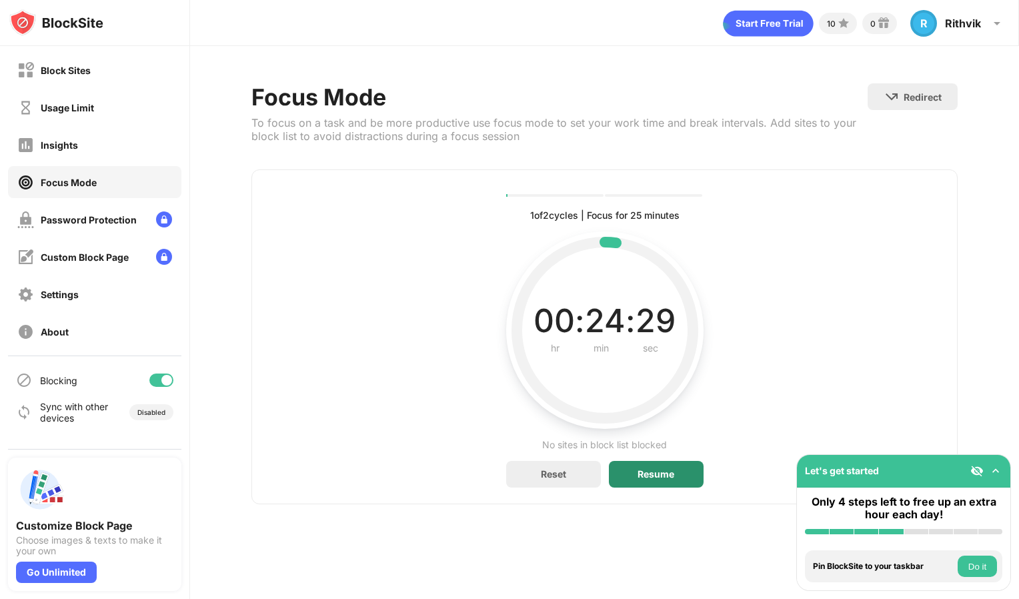
click at [622, 472] on div "Resume" at bounding box center [656, 474] width 95 height 27
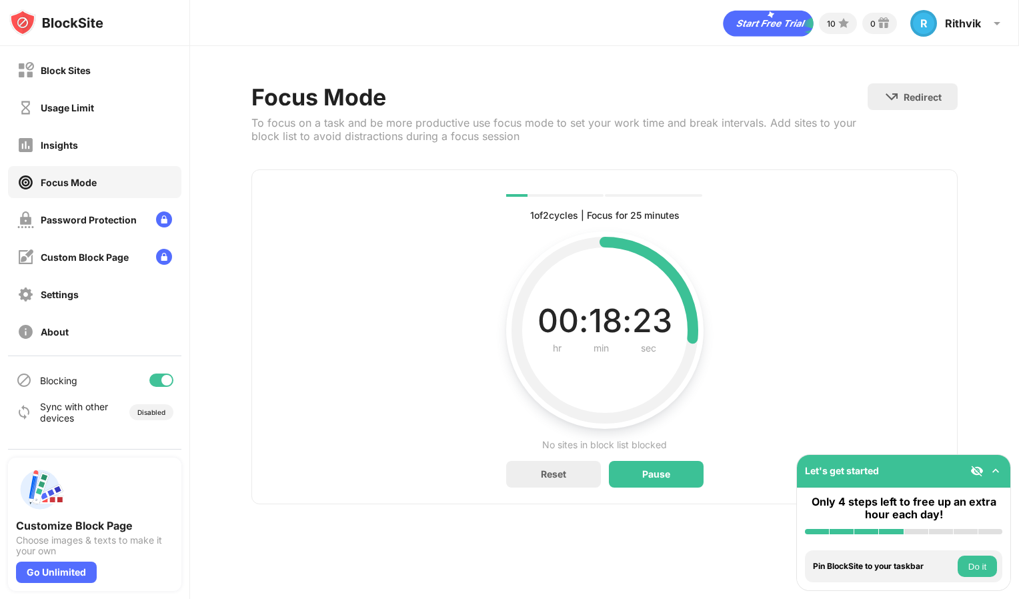
click at [977, 574] on button "Do it" at bounding box center [977, 566] width 39 height 21
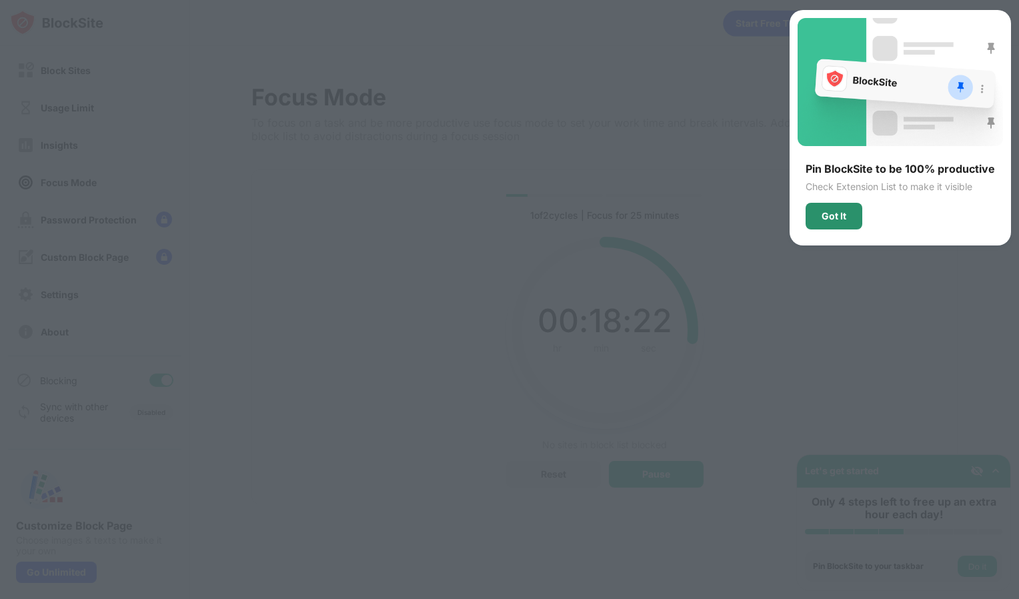
click at [841, 216] on div "Got It" at bounding box center [834, 216] width 25 height 11
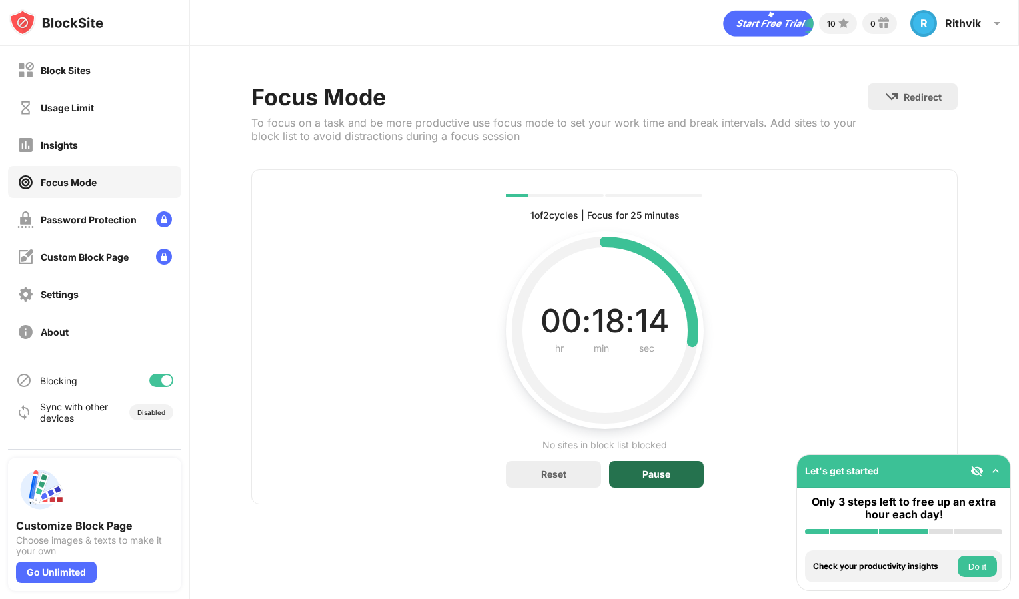
click at [652, 475] on div "Pause" at bounding box center [656, 474] width 28 height 11
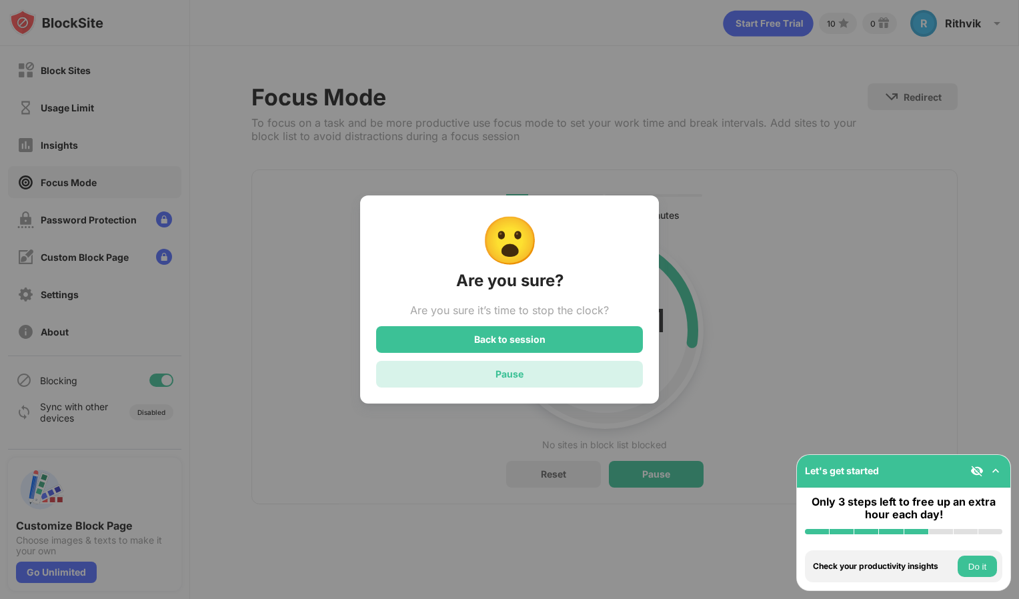
click at [554, 377] on div "Pause" at bounding box center [509, 374] width 267 height 27
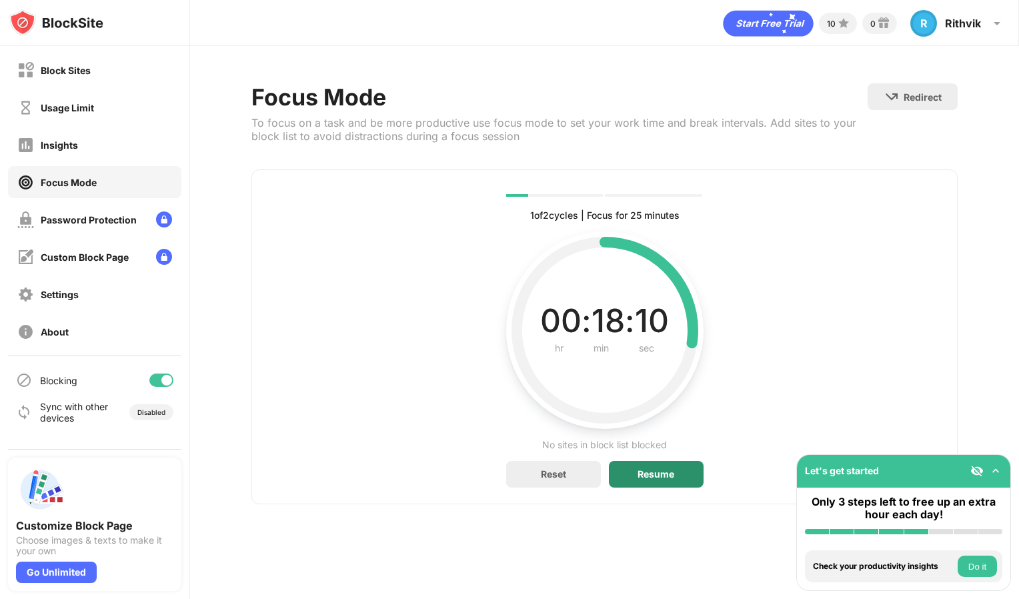
click at [675, 472] on div "Resume" at bounding box center [656, 474] width 95 height 27
click at [659, 463] on div "Pause" at bounding box center [656, 474] width 95 height 27
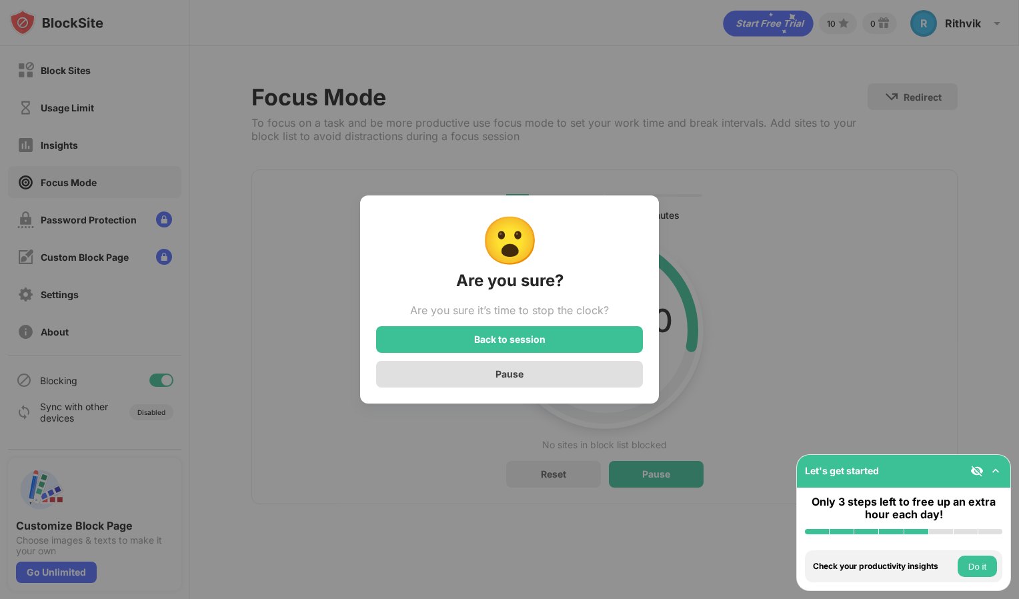
click at [612, 378] on div "Pause" at bounding box center [509, 374] width 267 height 27
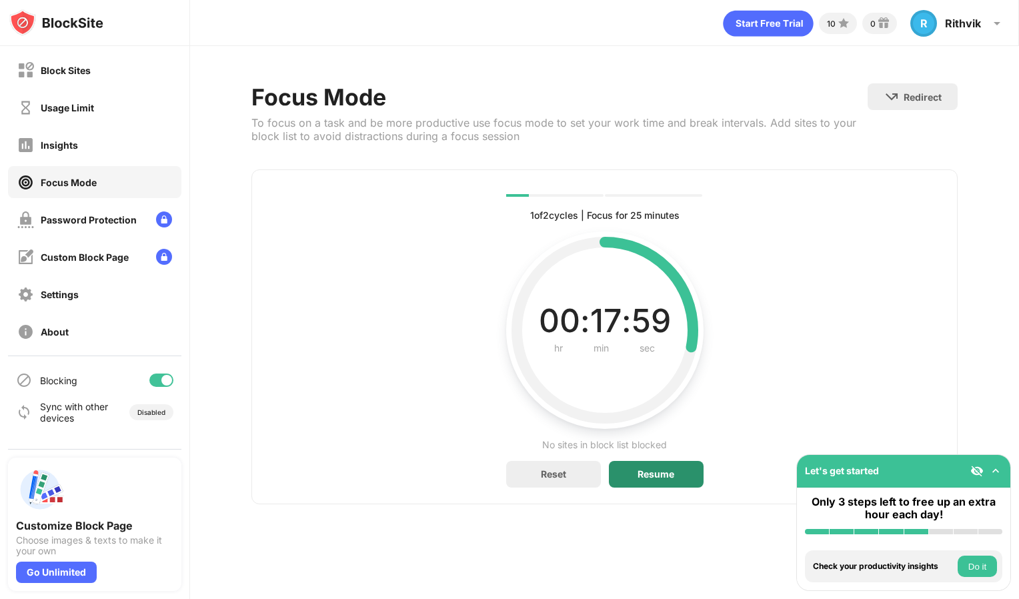
click at [651, 469] on div "Resume" at bounding box center [656, 474] width 37 height 11
drag, startPoint x: 690, startPoint y: 346, endPoint x: 679, endPoint y: 364, distance: 21.3
click at [679, 364] on div "00 : 17 : 54 hr min sec Current time left in interval" at bounding box center [604, 329] width 197 height 197
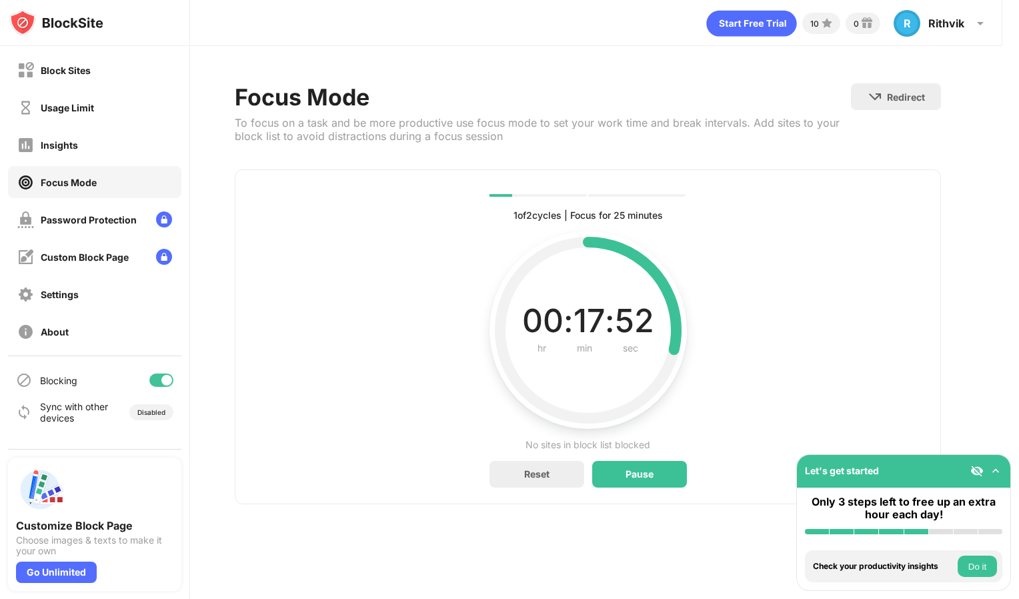
scroll to position [0, 17]
click at [634, 472] on div "Pause" at bounding box center [639, 474] width 28 height 11
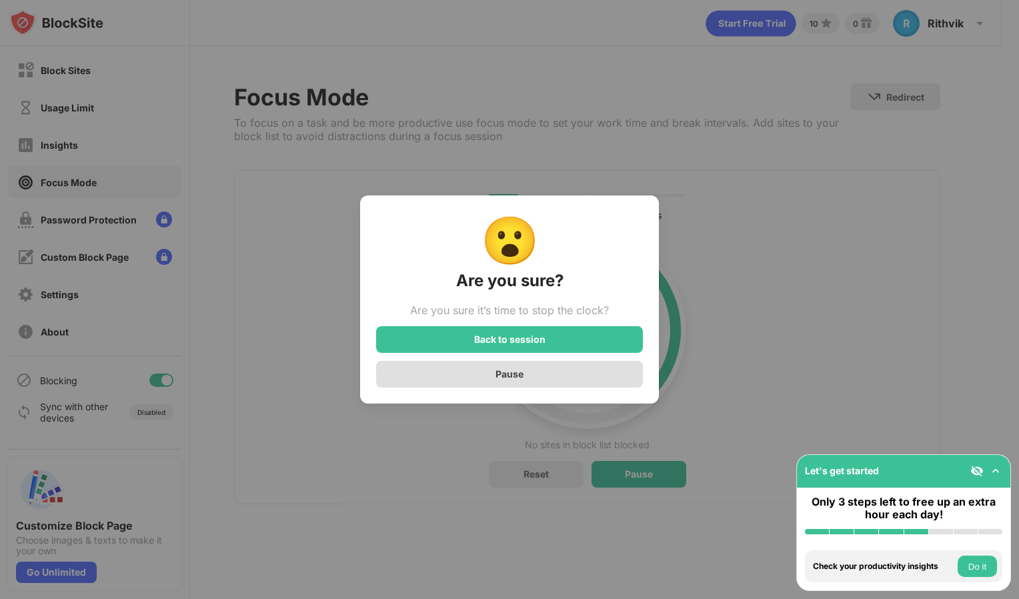
click at [569, 370] on div "Pause" at bounding box center [509, 374] width 267 height 27
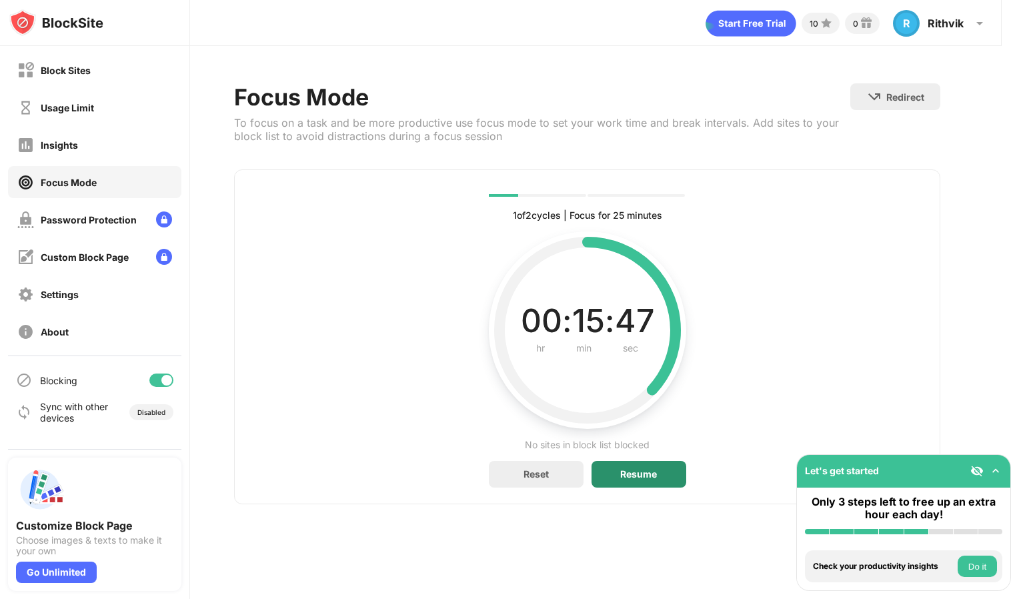
click at [632, 469] on div "Resume" at bounding box center [638, 474] width 37 height 11
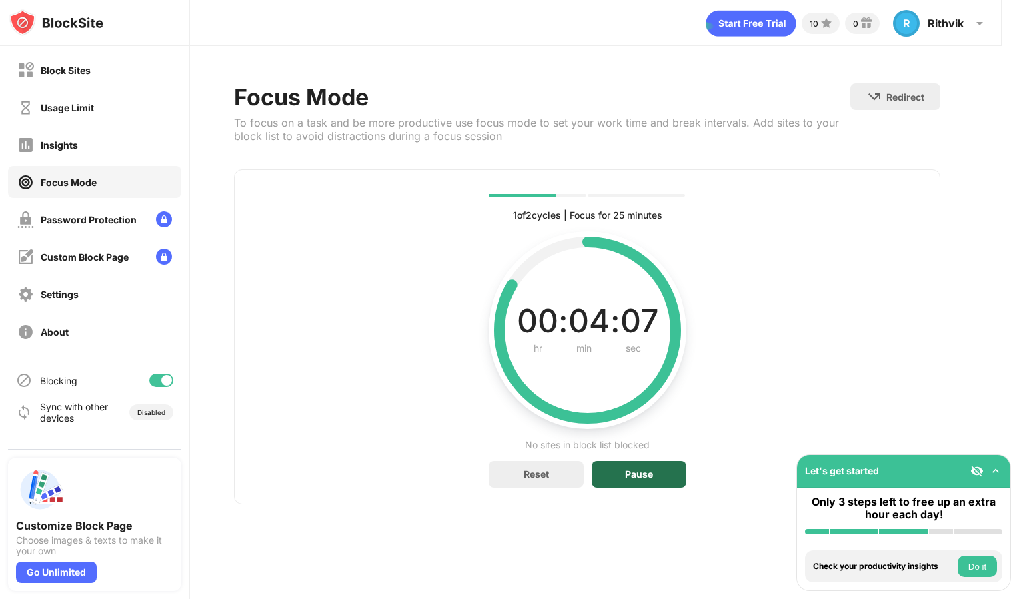
click at [611, 467] on div "Pause" at bounding box center [639, 474] width 95 height 27
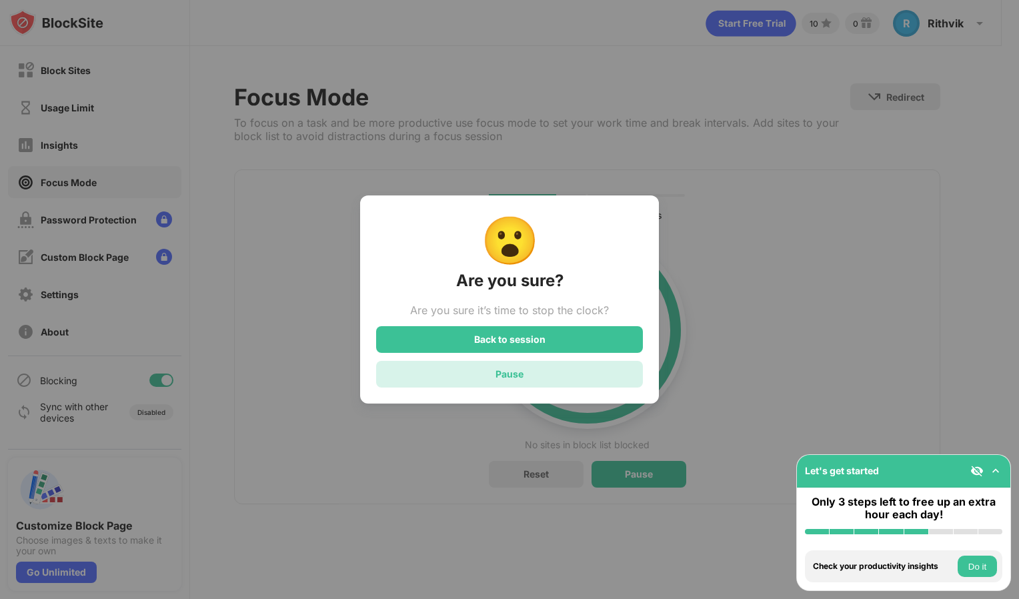
click at [534, 383] on div "Pause" at bounding box center [509, 374] width 267 height 27
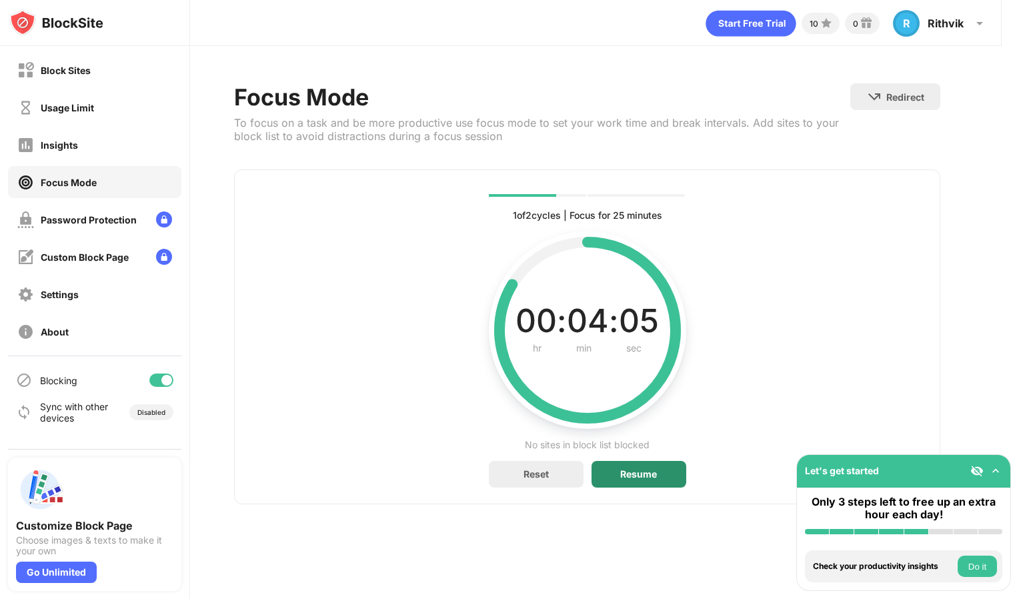
click at [656, 480] on div "Resume" at bounding box center [639, 474] width 95 height 27
click at [654, 477] on div "Pause" at bounding box center [639, 474] width 95 height 27
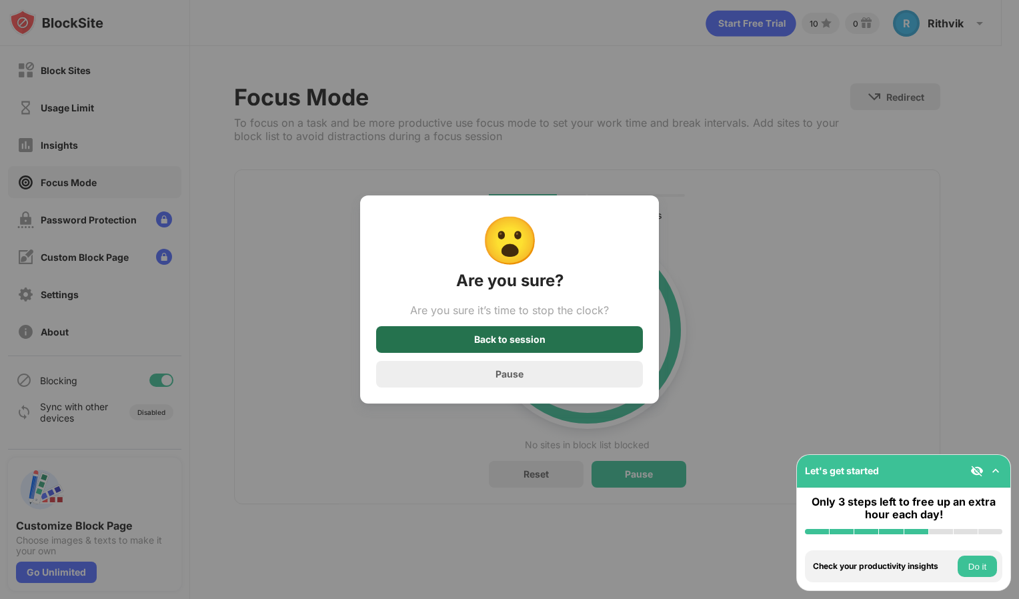
click at [552, 340] on div "Back to session" at bounding box center [509, 339] width 267 height 27
